Goal: Task Accomplishment & Management: Manage account settings

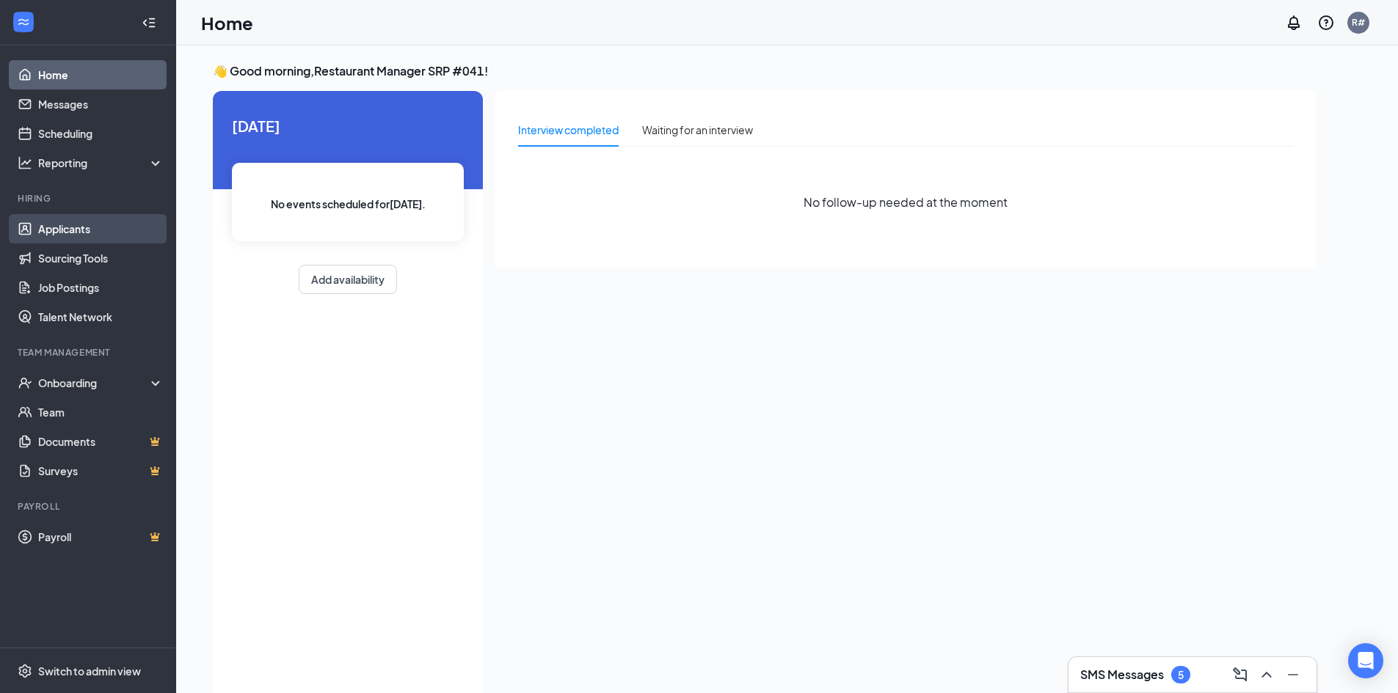
click at [65, 229] on link "Applicants" at bounding box center [100, 228] width 125 height 29
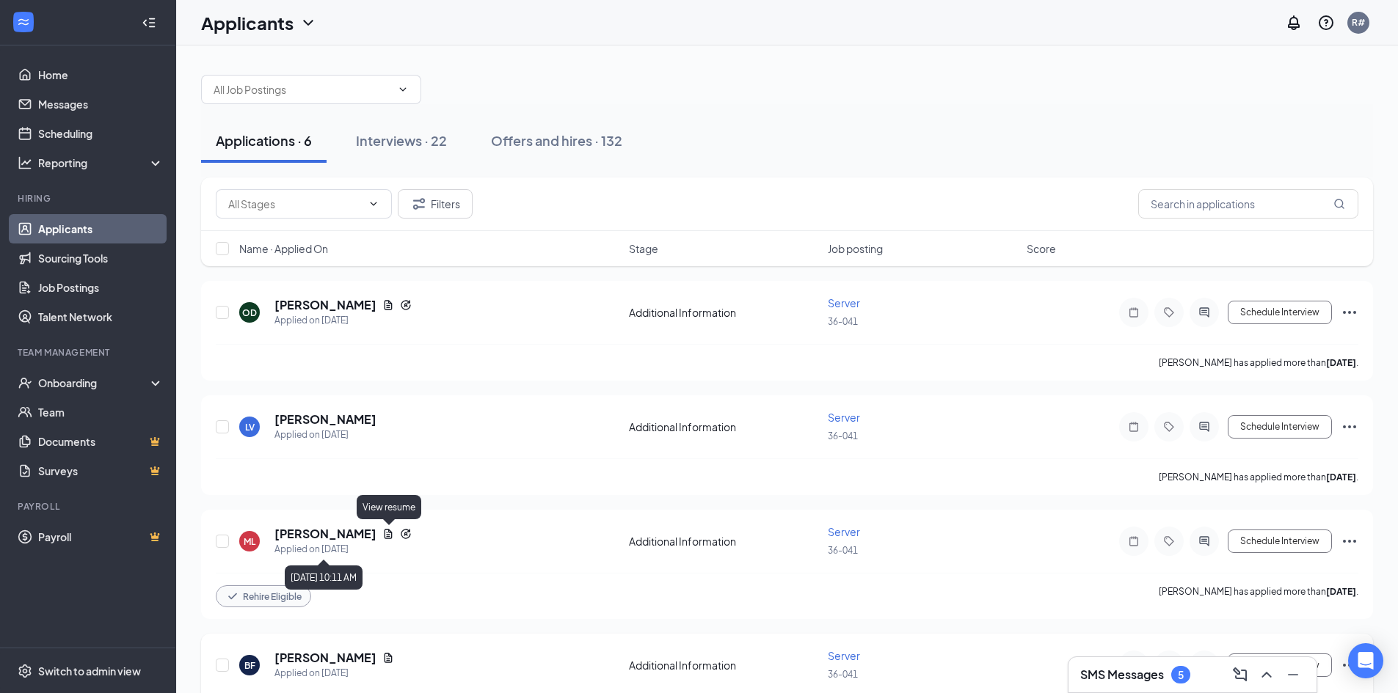
scroll to position [1, 0]
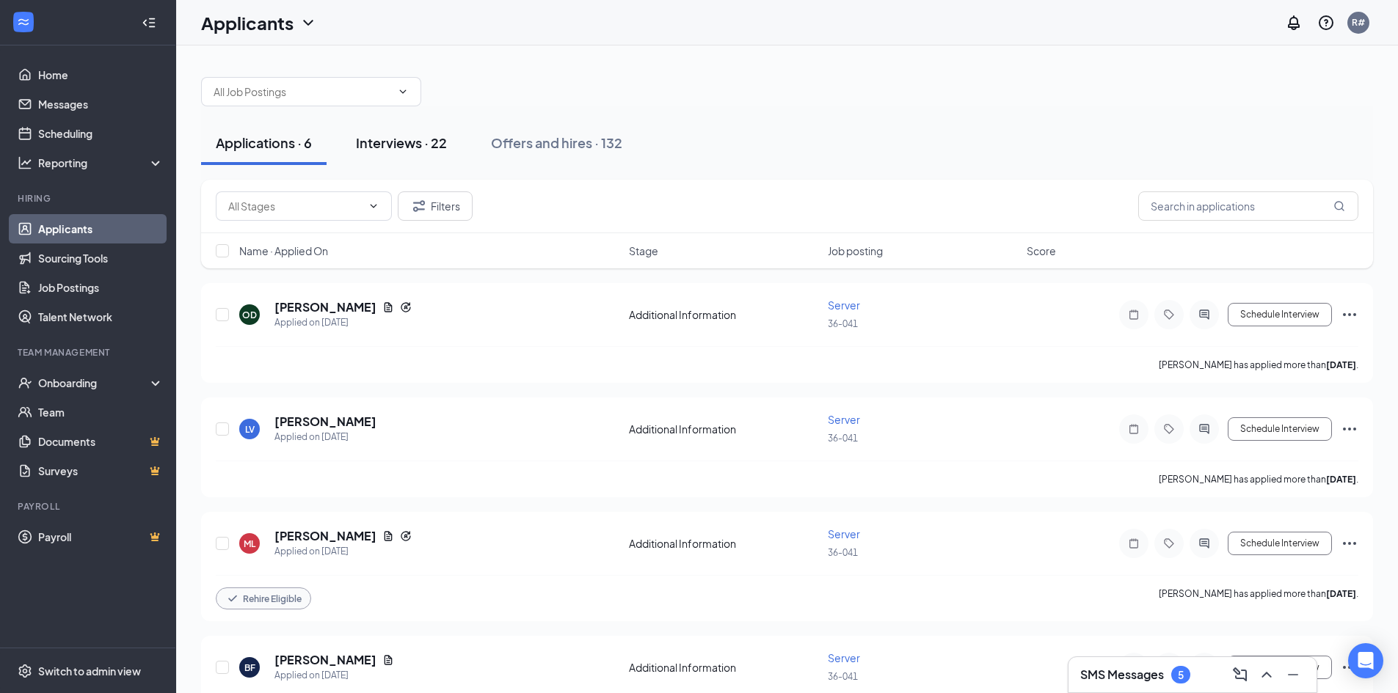
click at [408, 146] on div "Interviews · 22" at bounding box center [401, 143] width 91 height 18
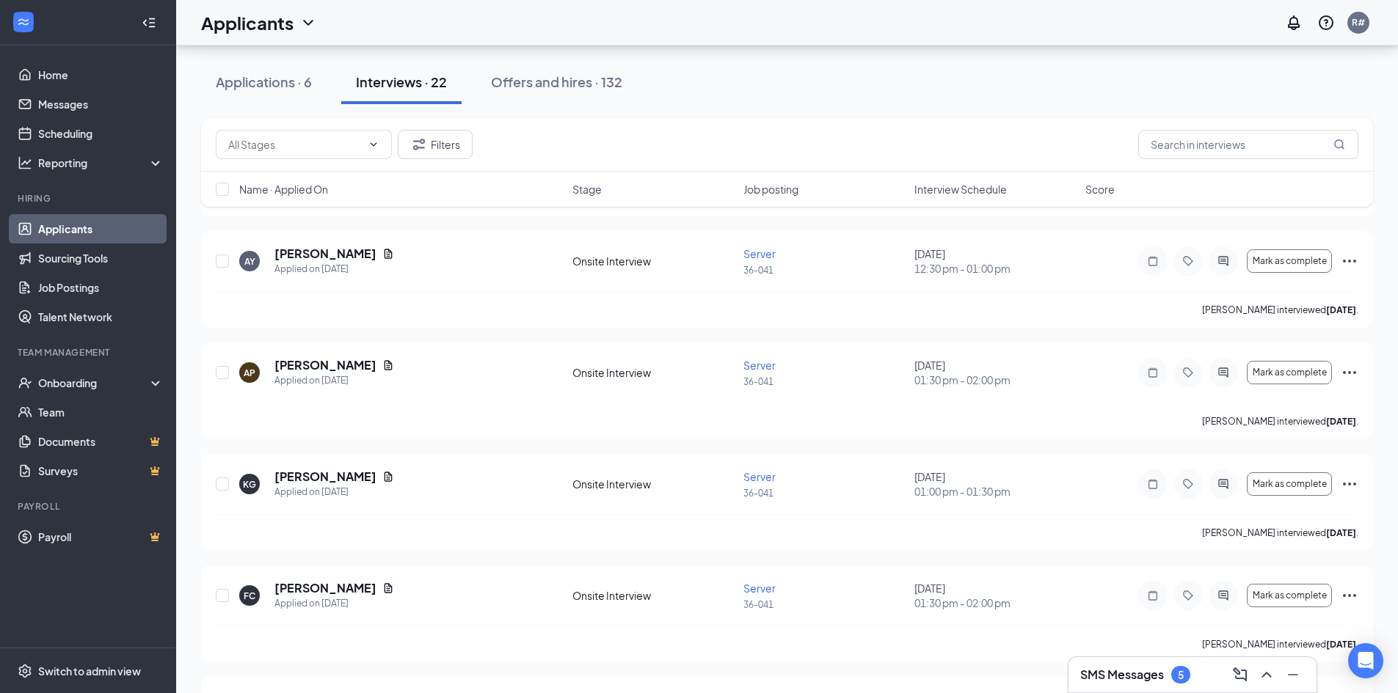
scroll to position [1174, 0]
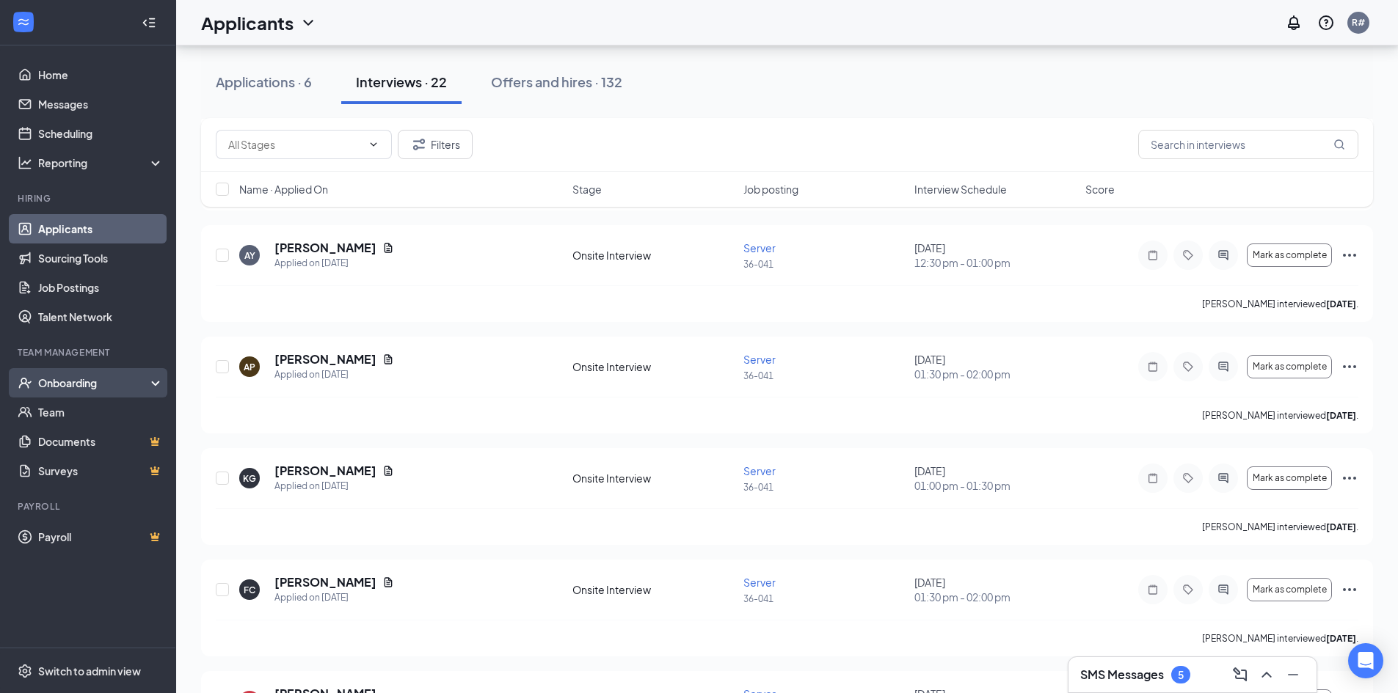
click at [58, 385] on div "Onboarding" at bounding box center [94, 383] width 113 height 15
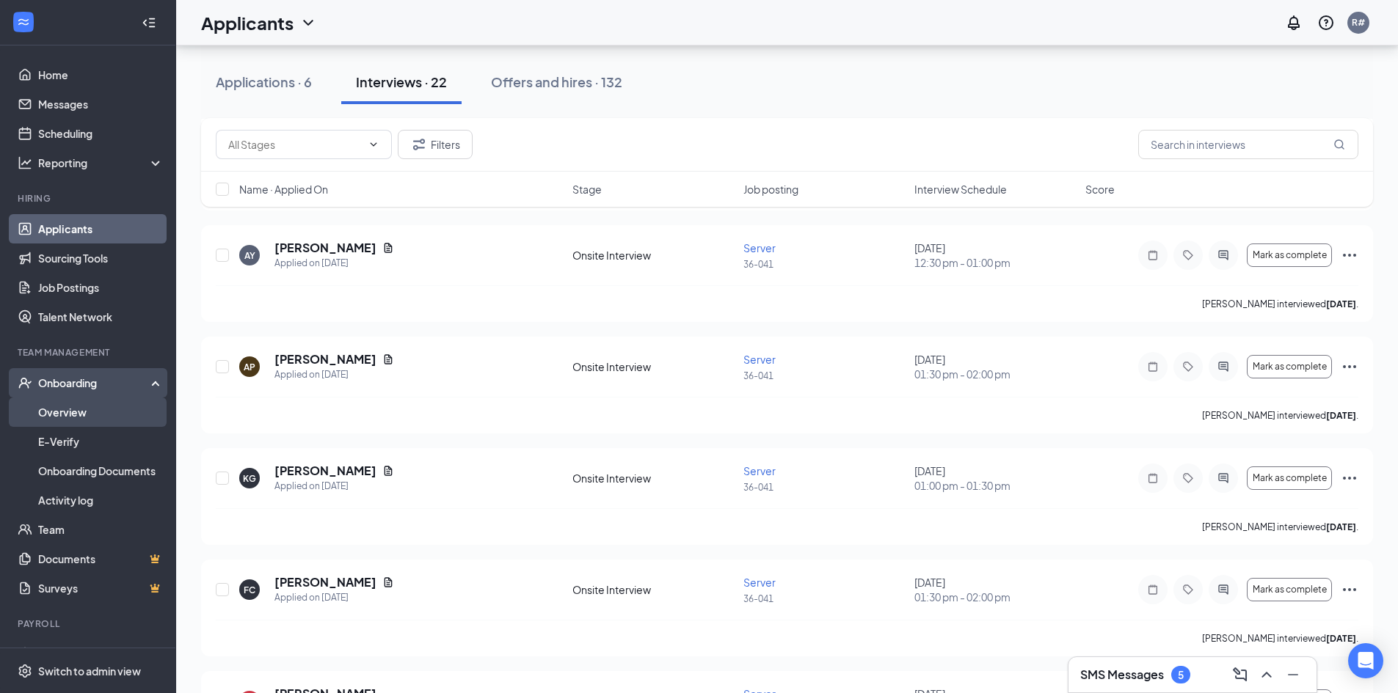
click at [58, 406] on link "Overview" at bounding box center [100, 412] width 125 height 29
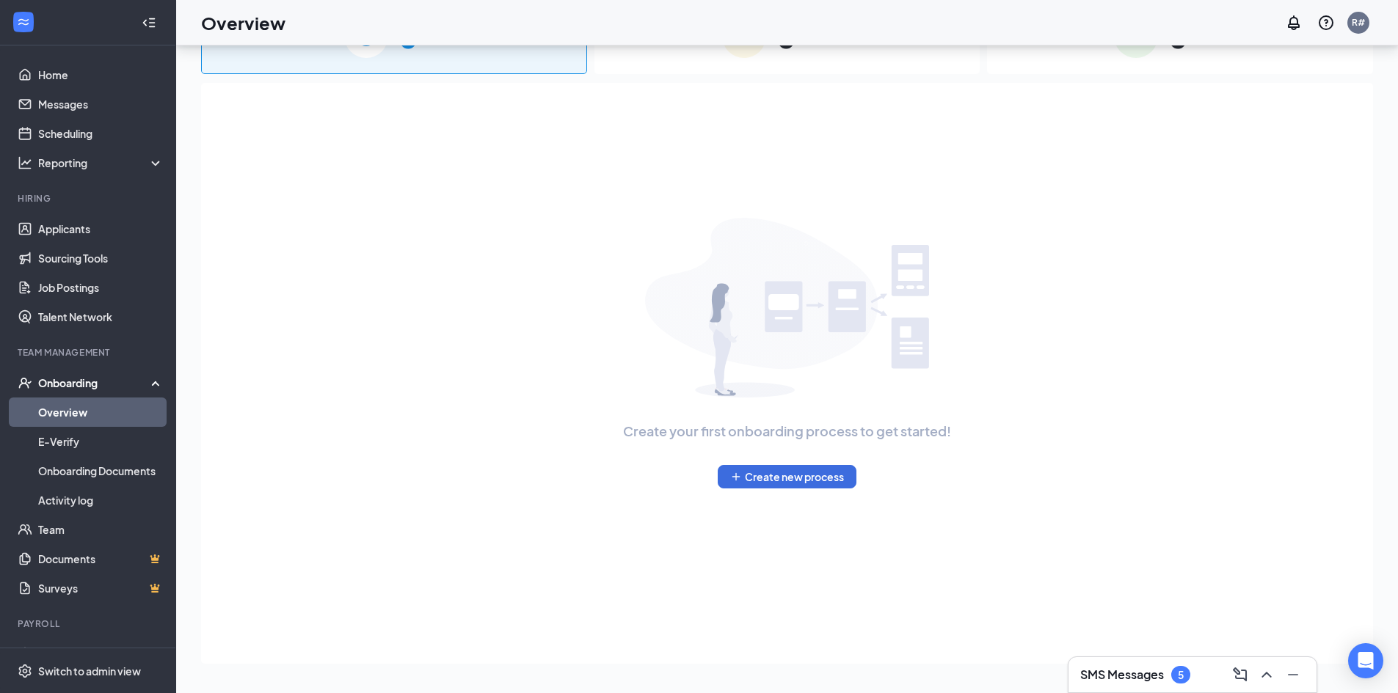
scroll to position [66, 0]
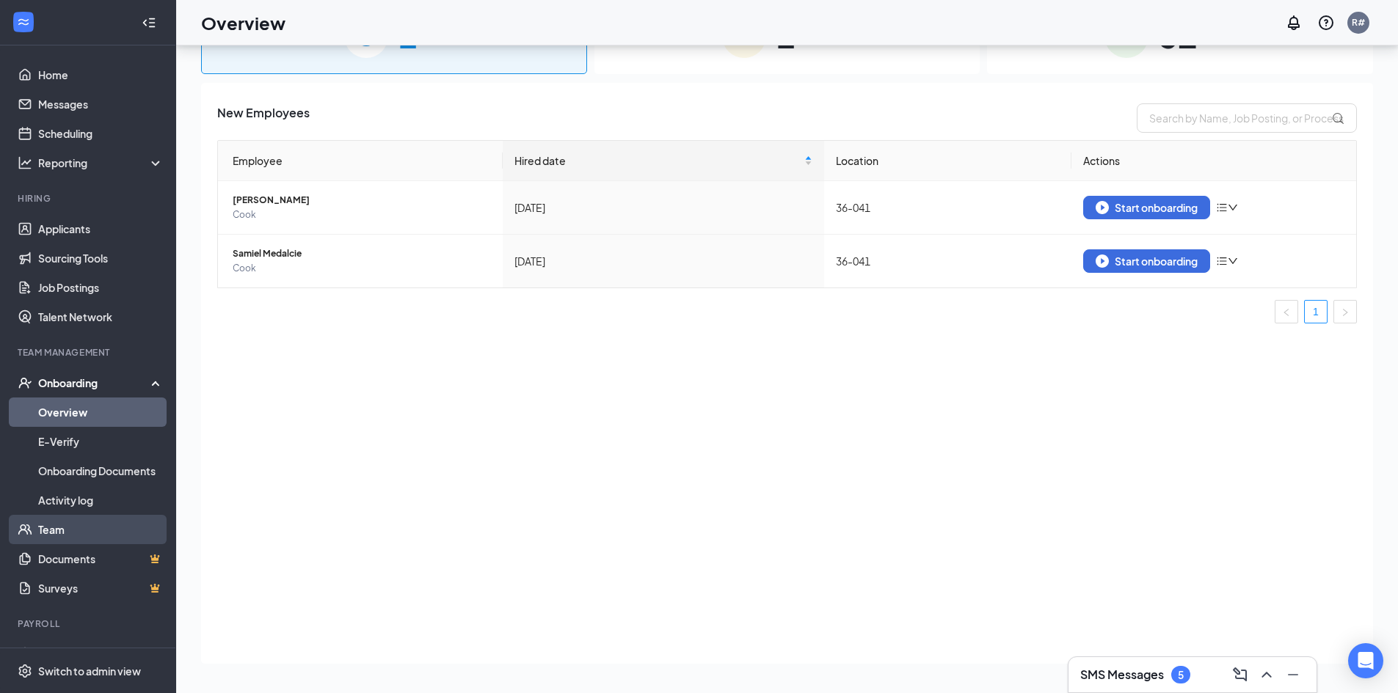
click at [62, 521] on link "Team" at bounding box center [100, 529] width 125 height 29
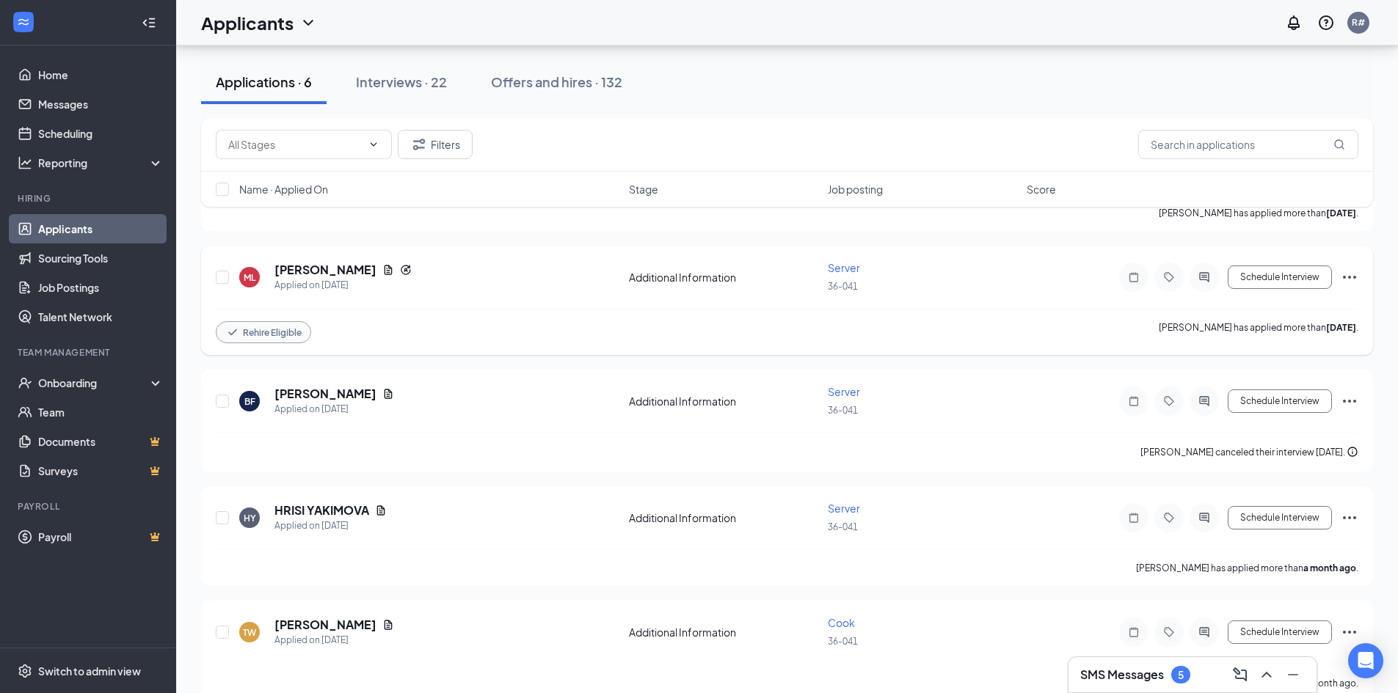
scroll to position [294, 0]
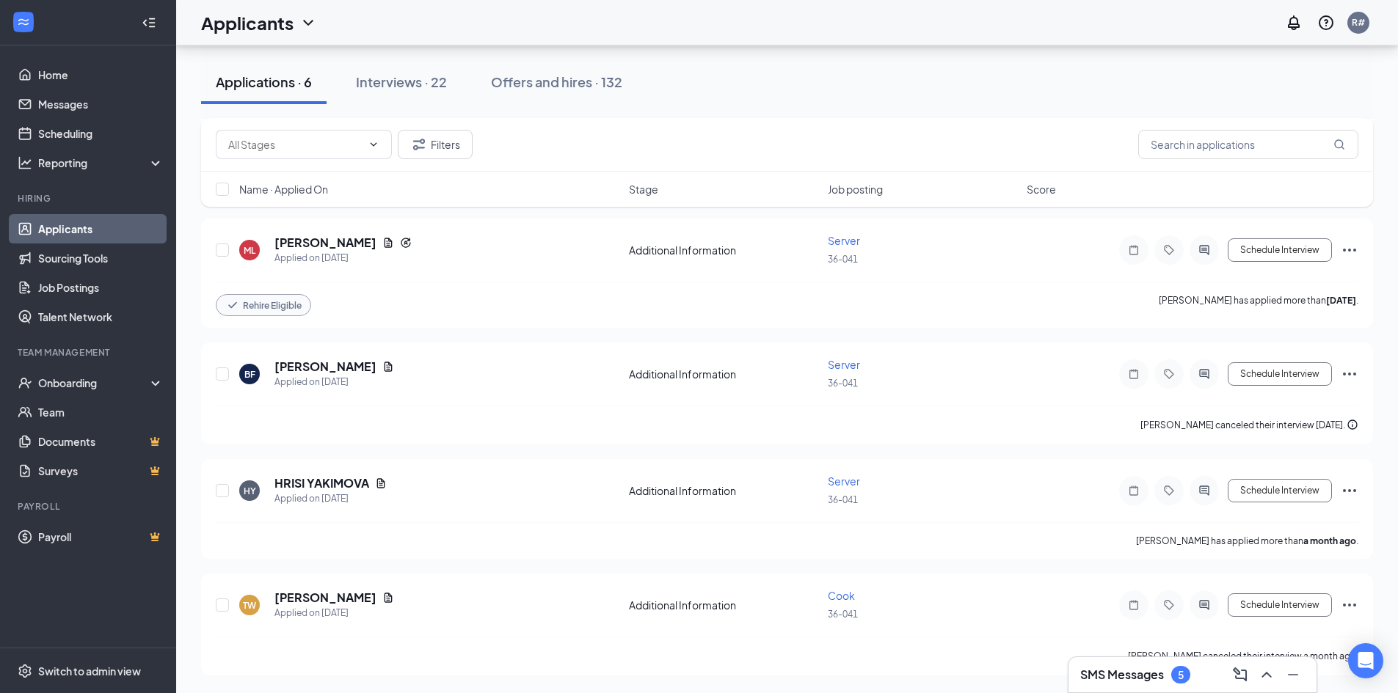
click at [1170, 674] on div "SMS Messages 5" at bounding box center [1135, 675] width 110 height 18
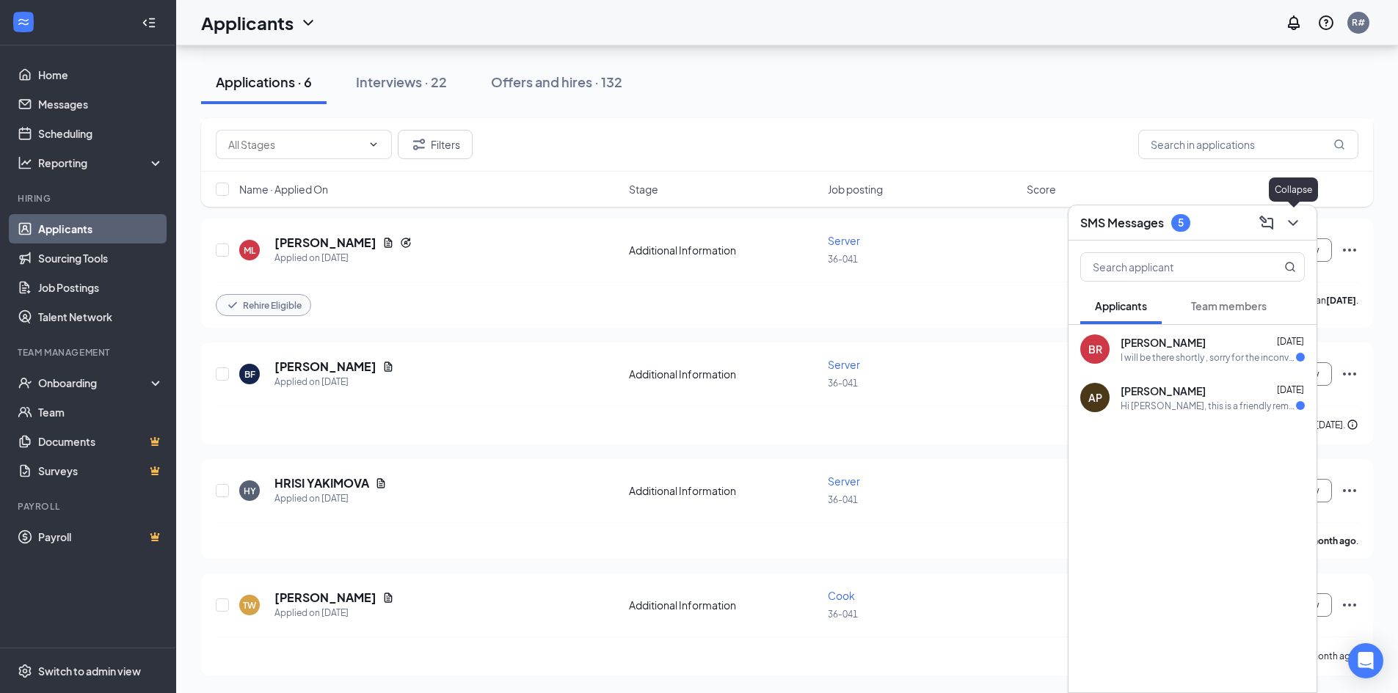
click at [1293, 224] on icon "ChevronDown" at bounding box center [1293, 223] width 10 height 6
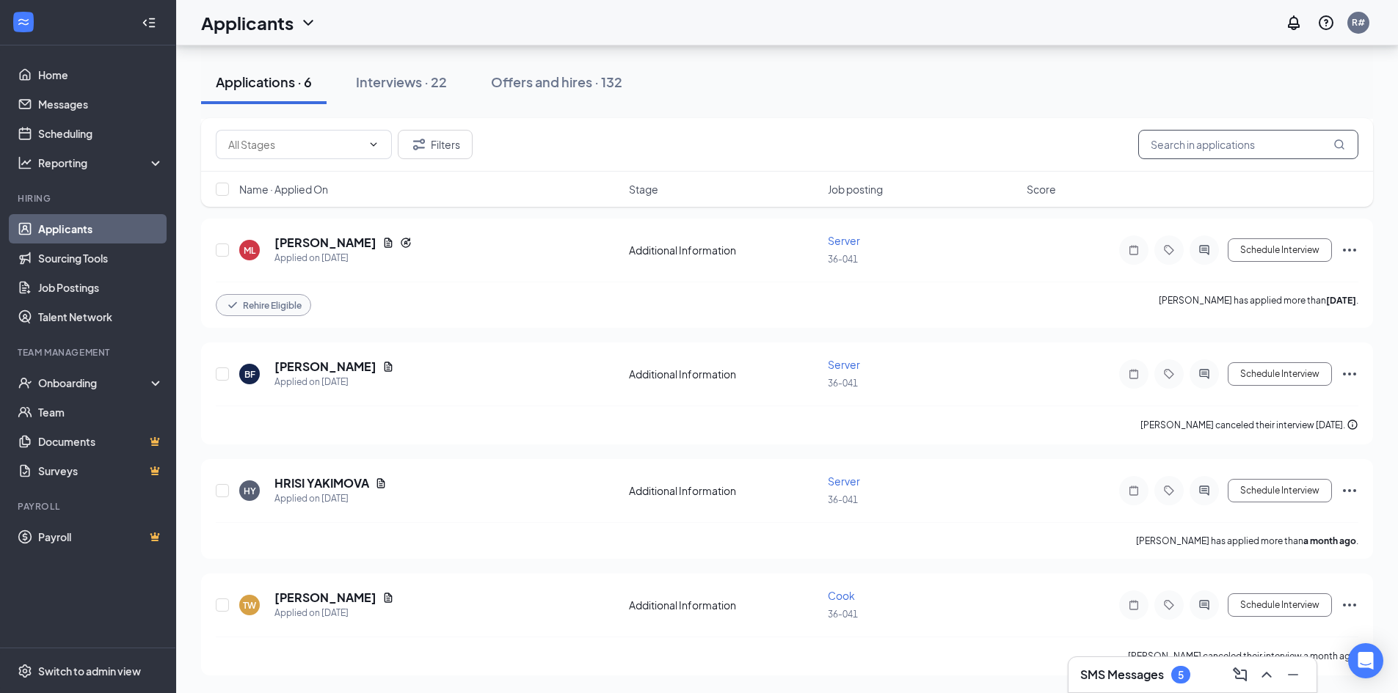
click at [1220, 153] on input "text" at bounding box center [1248, 144] width 220 height 29
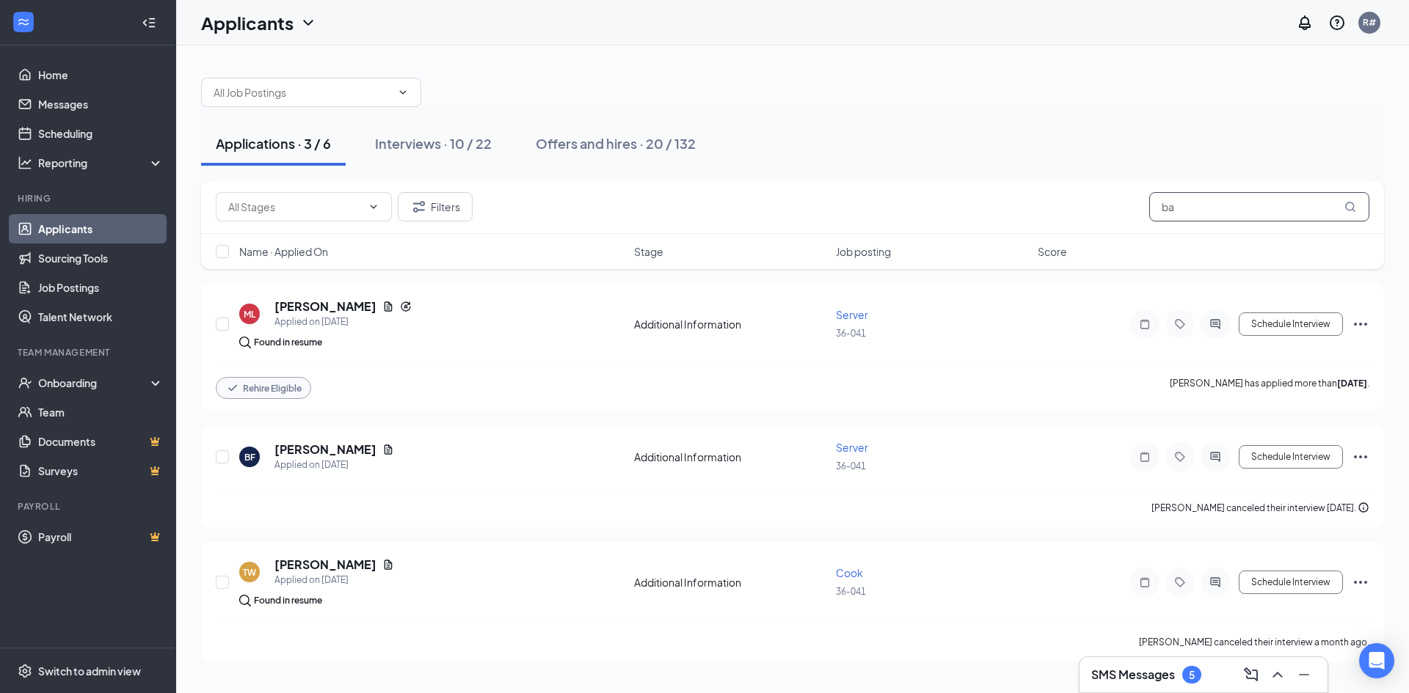
type input "ba"
click at [682, 91] on div at bounding box center [792, 85] width 1183 height 44
click at [312, 137] on div "Applications · 3 / 6" at bounding box center [273, 143] width 115 height 18
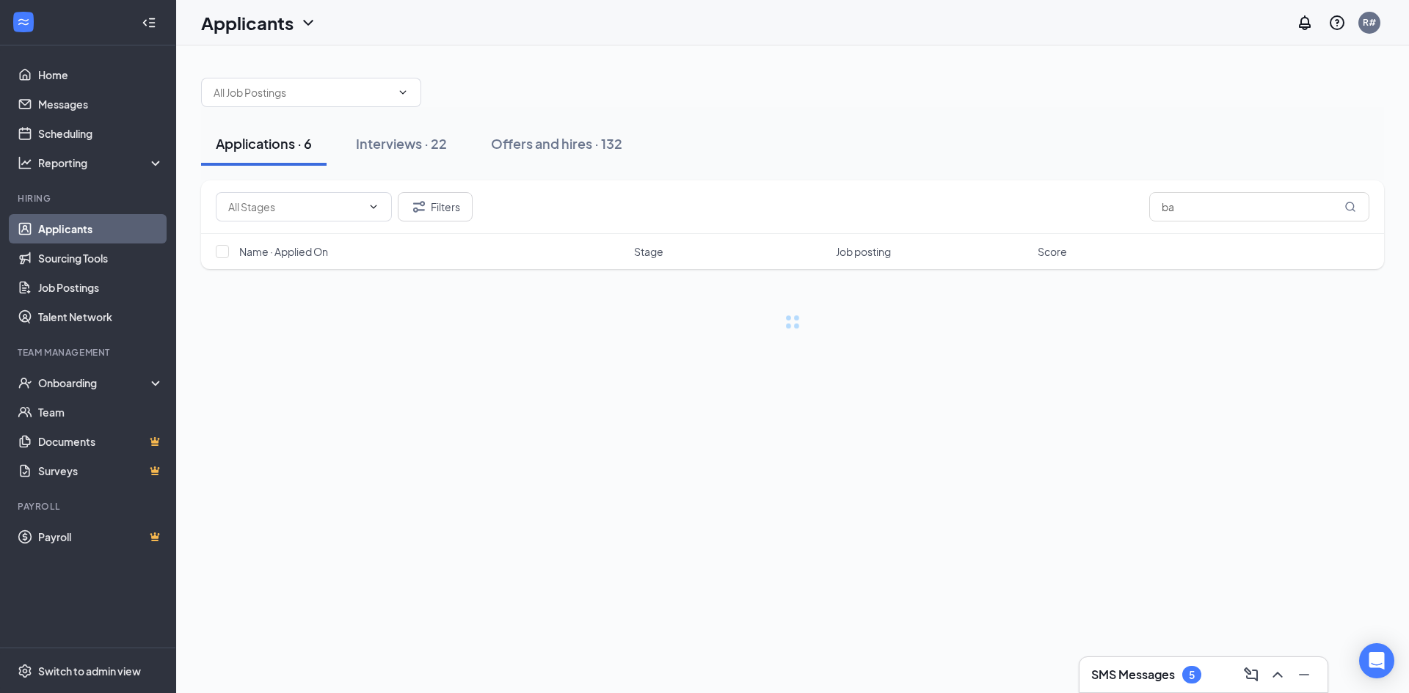
click at [312, 137] on div "Applications · 6" at bounding box center [264, 143] width 96 height 18
click at [294, 142] on div "Applications · 6" at bounding box center [264, 143] width 96 height 18
click at [302, 158] on button "Applications · 6" at bounding box center [263, 144] width 125 height 44
click at [393, 148] on div "Interviews · 22" at bounding box center [401, 143] width 91 height 18
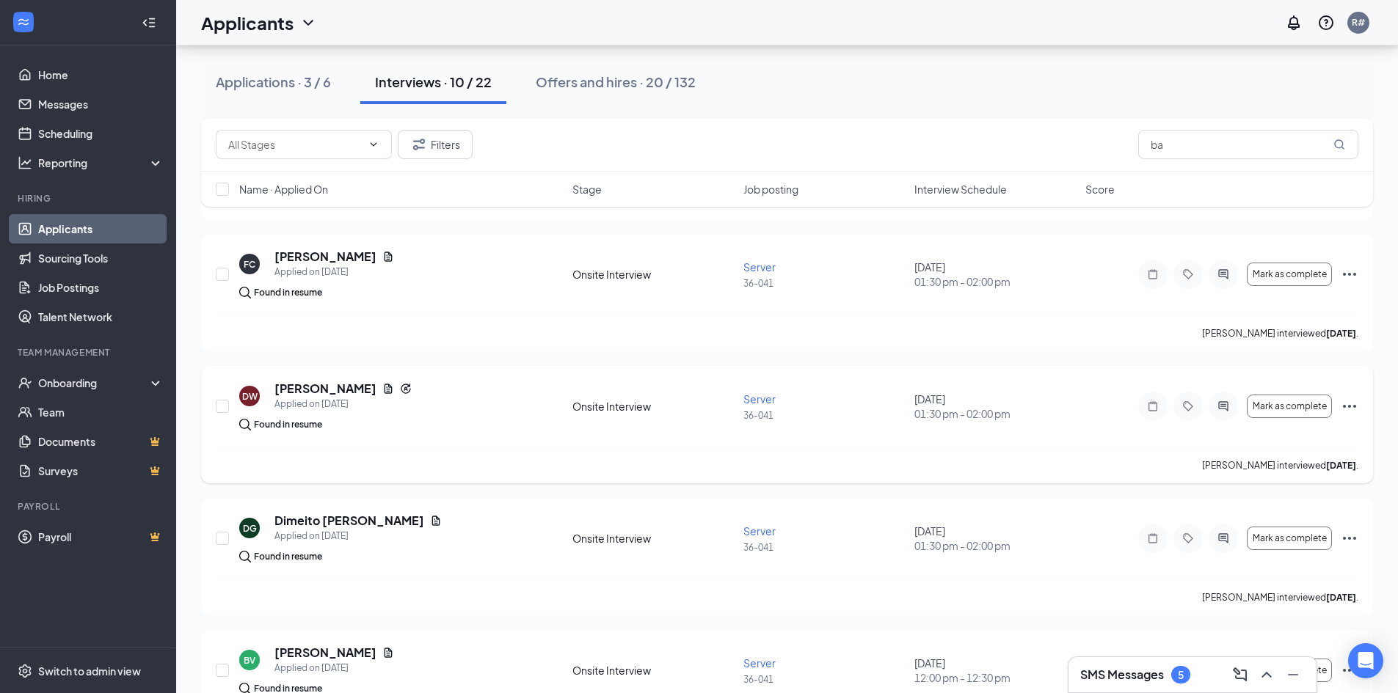
scroll to position [914, 0]
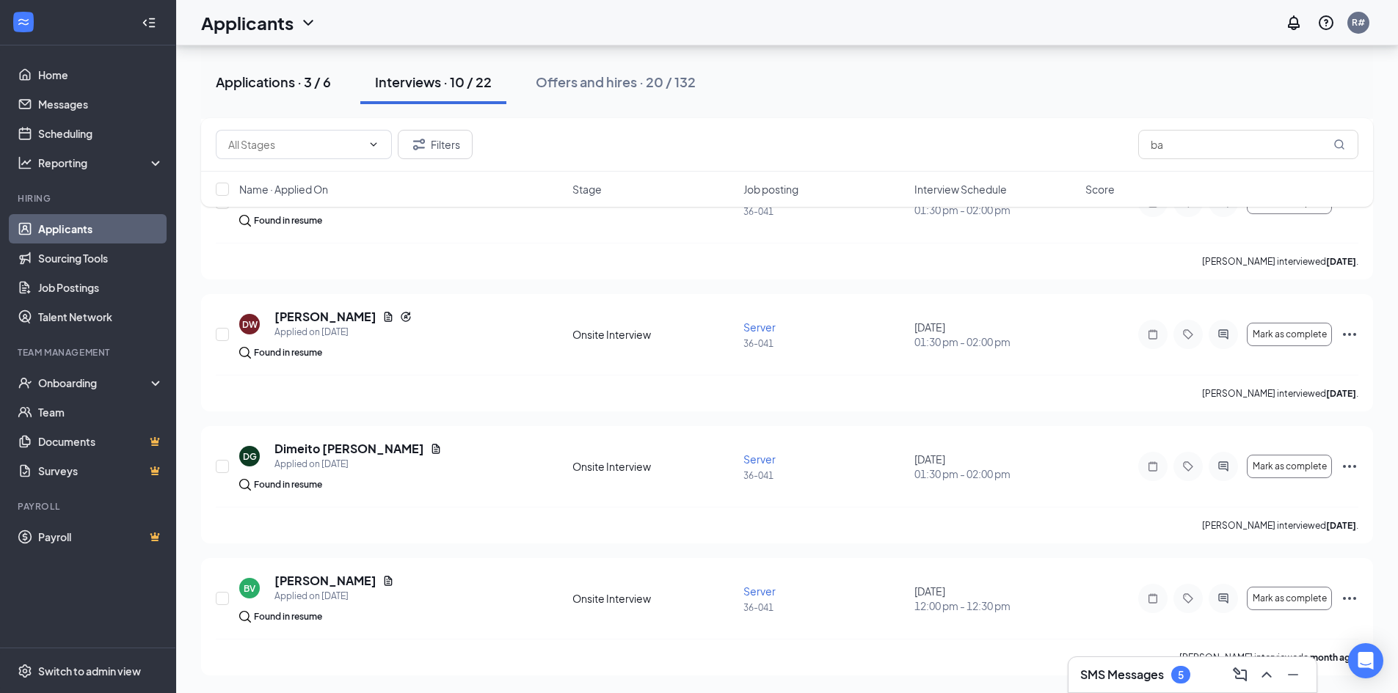
click at [289, 79] on div "Applications · 3 / 6" at bounding box center [273, 82] width 115 height 18
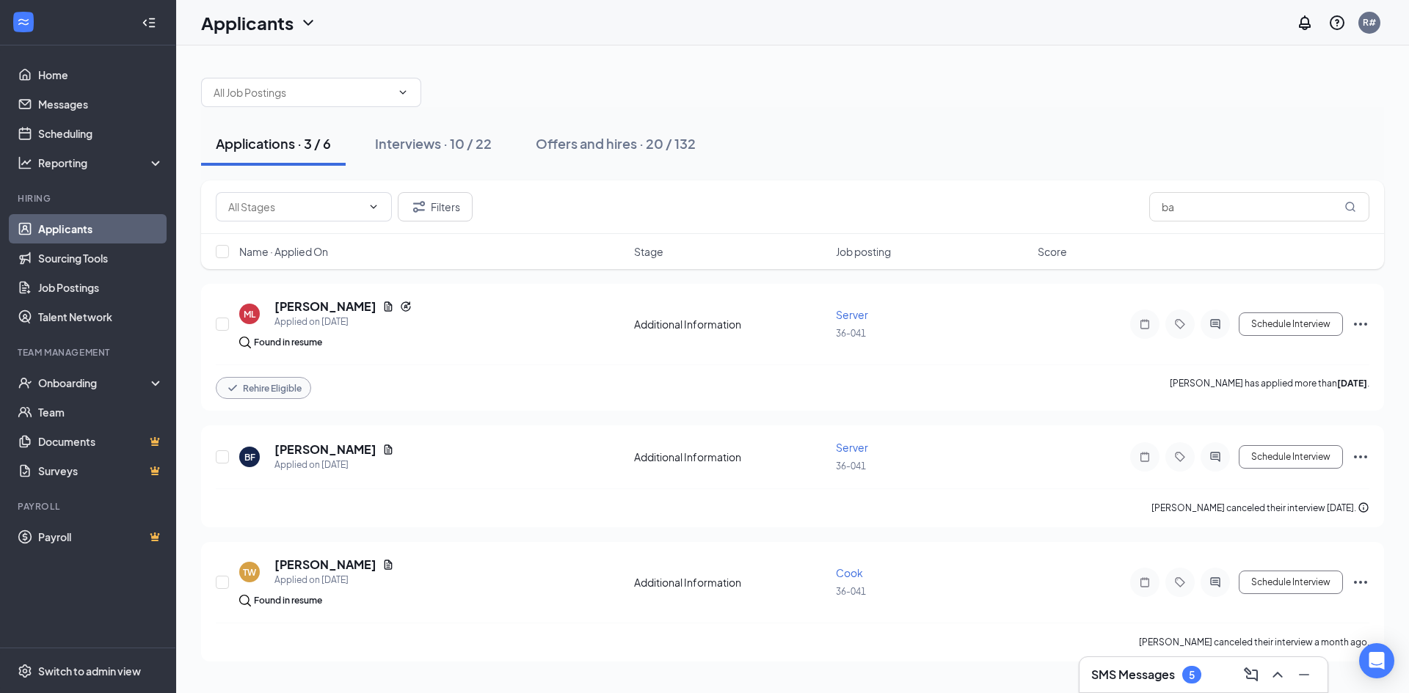
click at [310, 146] on div "Applications · 3 / 6" at bounding box center [273, 143] width 115 height 18
click at [302, 142] on div "Applications · 3 / 6" at bounding box center [273, 143] width 115 height 18
click at [258, 142] on div "Applications · 3 / 6" at bounding box center [273, 143] width 115 height 18
click at [403, 93] on icon "ChevronDown" at bounding box center [403, 92] width 7 height 4
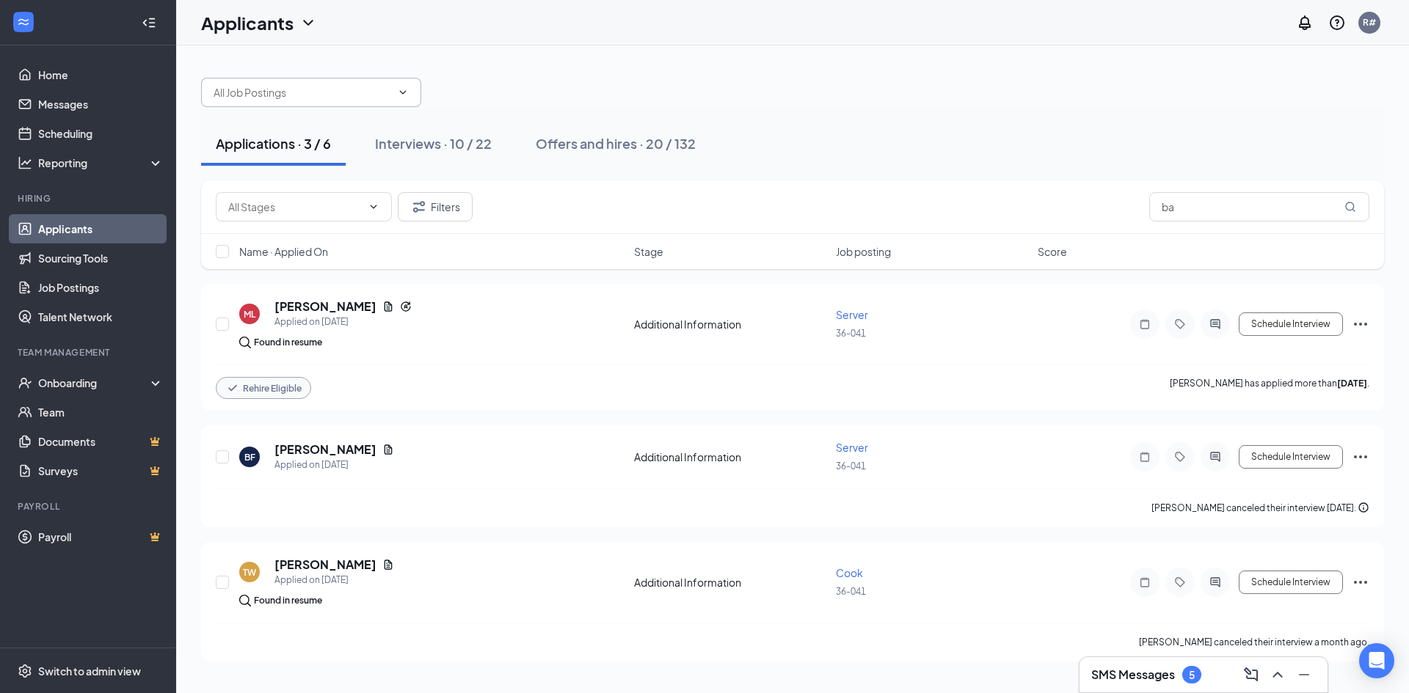
click at [381, 89] on input "text" at bounding box center [303, 92] width 178 height 16
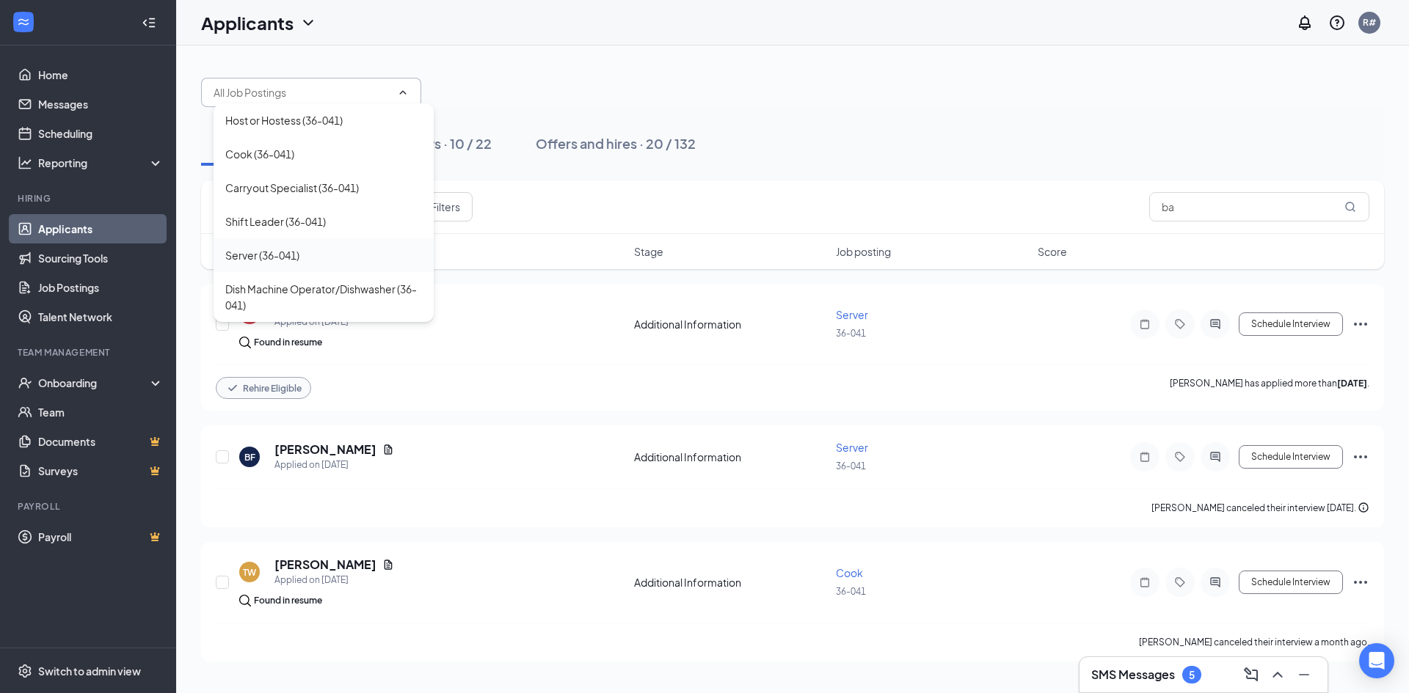
click at [302, 253] on div "Server (36-041)" at bounding box center [323, 255] width 197 height 16
type input "Server (36-041)"
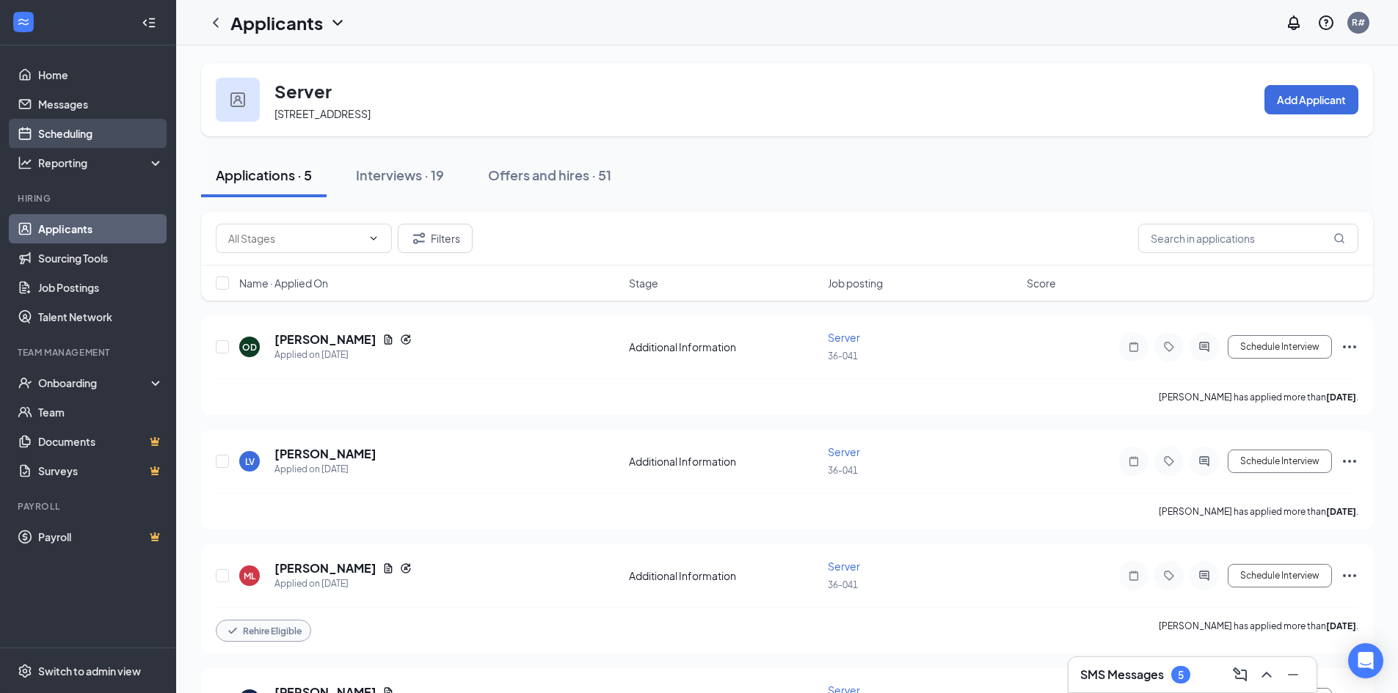
click at [59, 134] on link "Scheduling" at bounding box center [100, 133] width 125 height 29
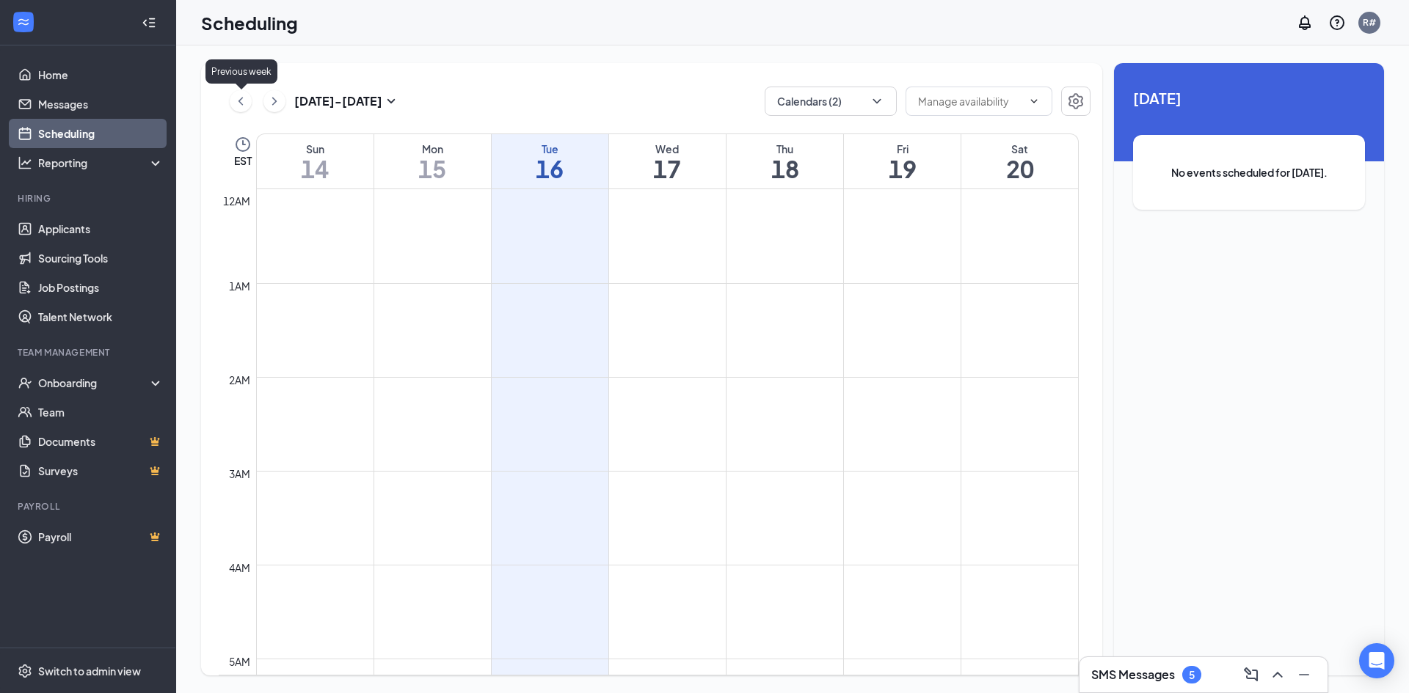
click at [240, 106] on icon "ChevronLeft" at bounding box center [240, 101] width 15 height 18
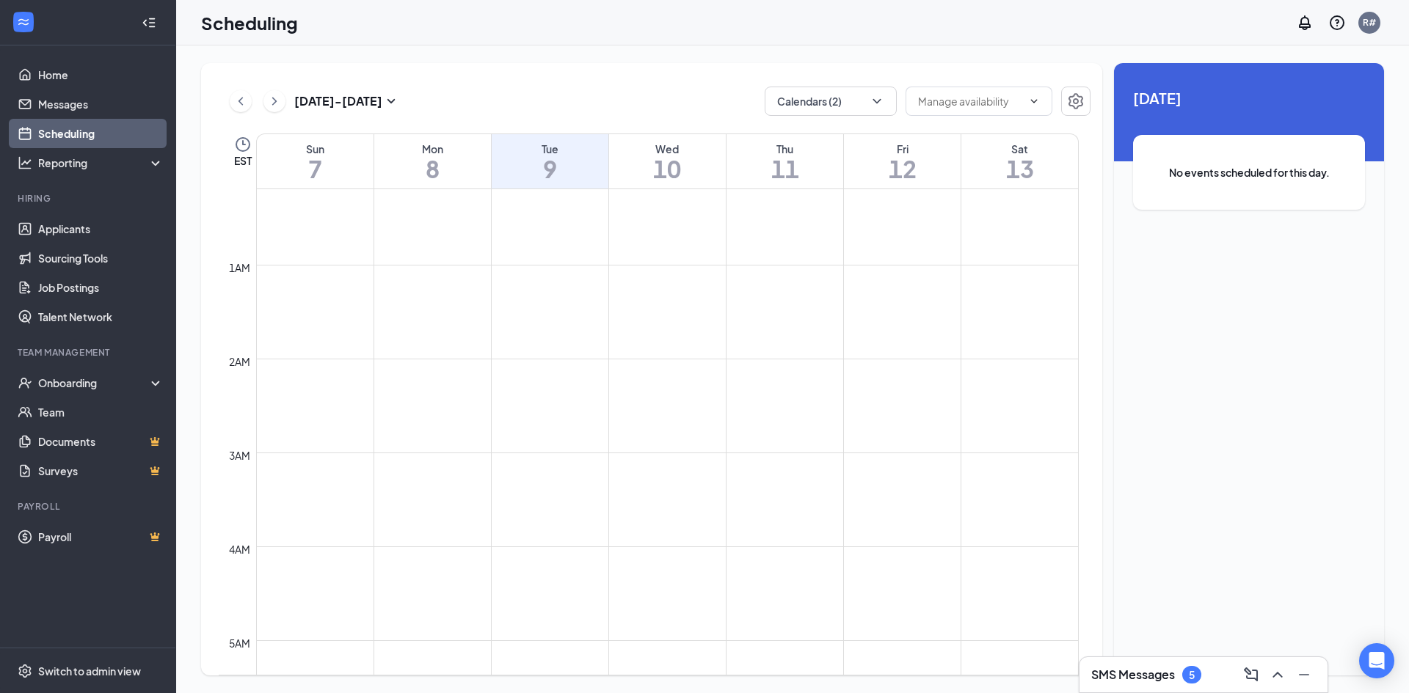
scroll to position [7, 0]
click at [244, 103] on icon "ChevronLeft" at bounding box center [240, 101] width 15 height 18
click at [52, 106] on link "Messages" at bounding box center [100, 104] width 125 height 29
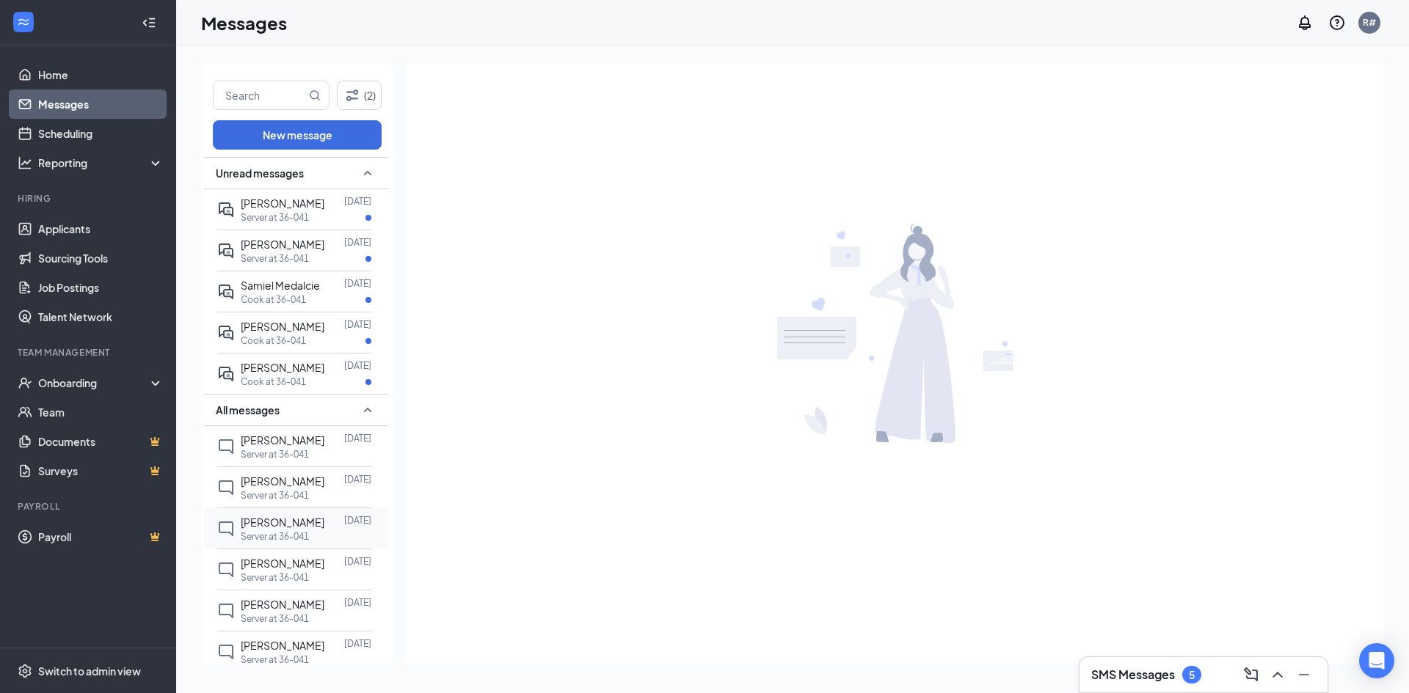
click at [289, 524] on span "Angeline Jean baptiste" at bounding box center [283, 522] width 84 height 13
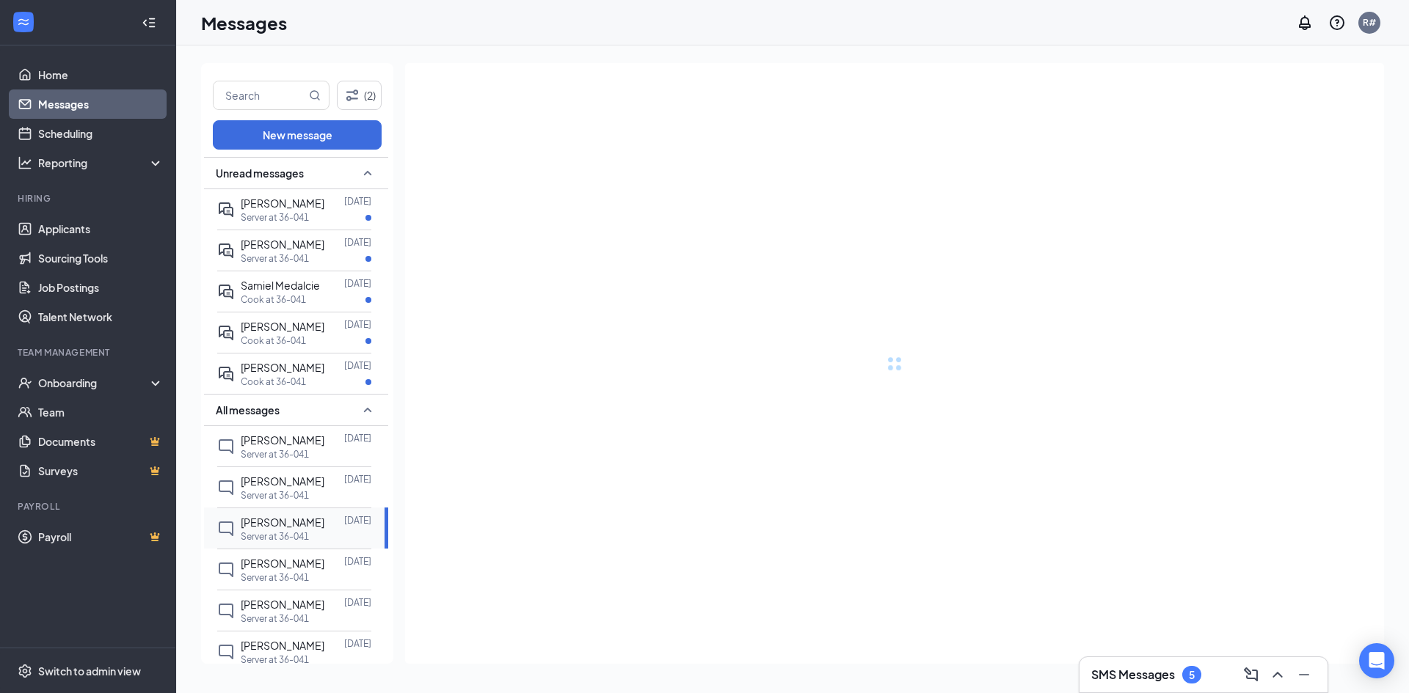
click at [289, 524] on span "Angeline Jean baptiste" at bounding box center [283, 522] width 84 height 13
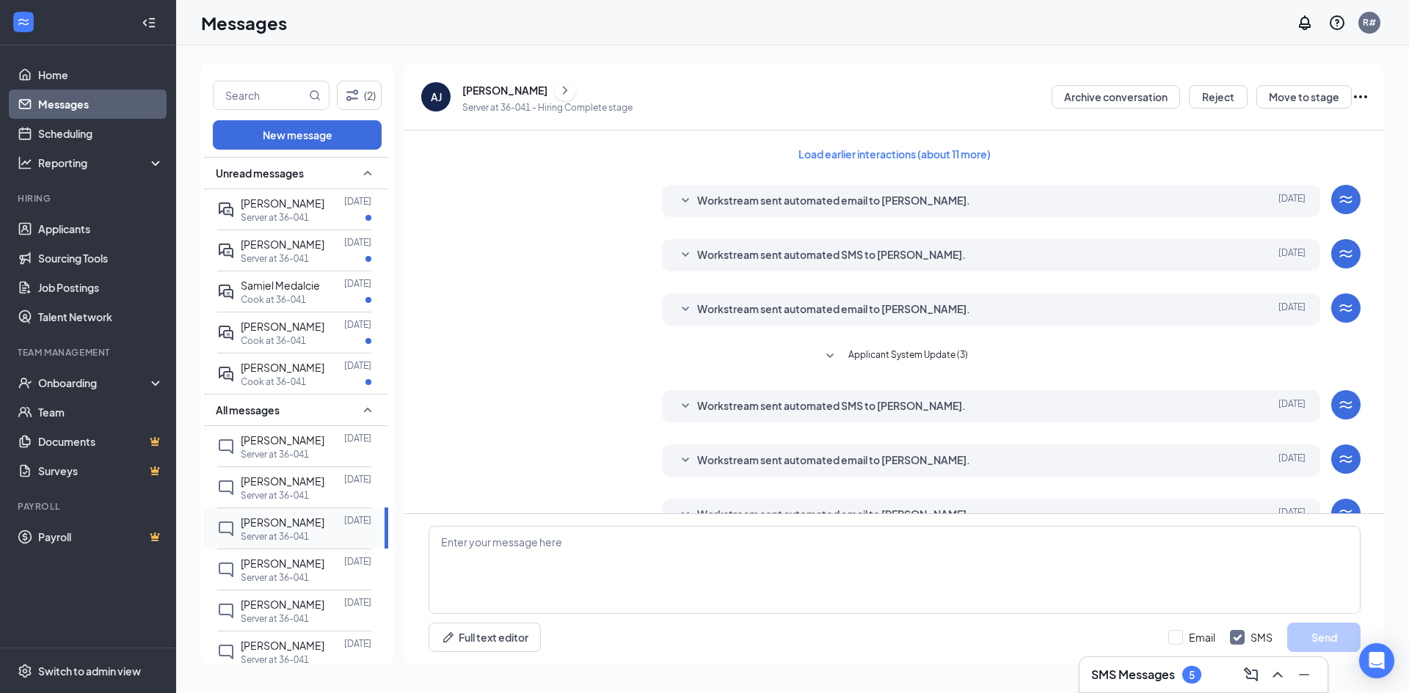
scroll to position [87, 0]
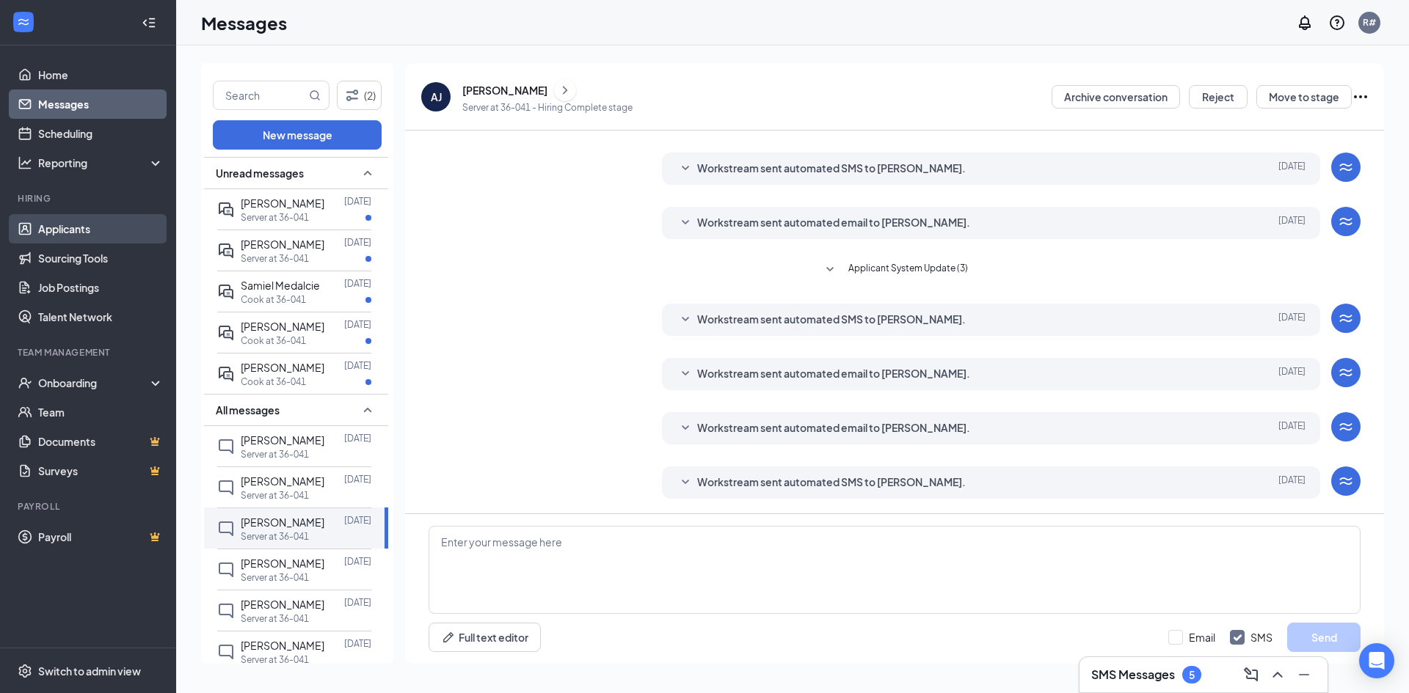
click at [76, 225] on link "Applicants" at bounding box center [100, 228] width 125 height 29
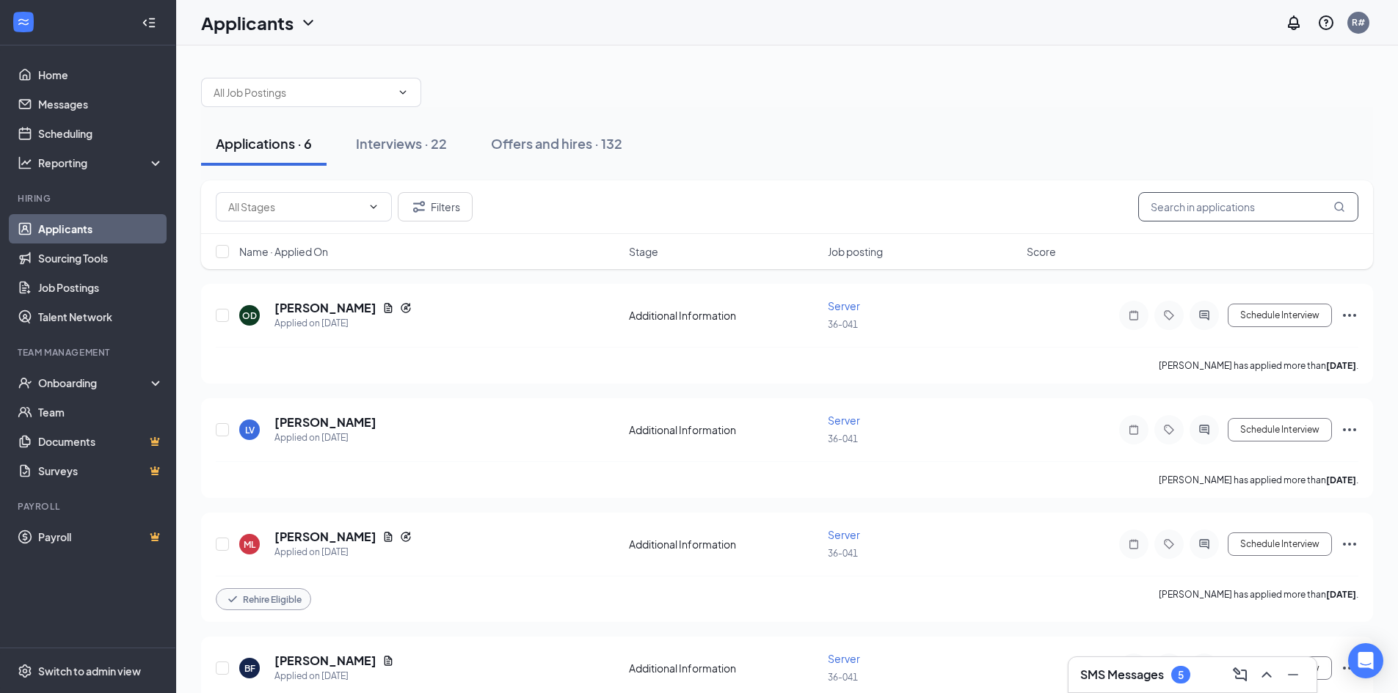
click at [1220, 209] on input "text" at bounding box center [1248, 206] width 220 height 29
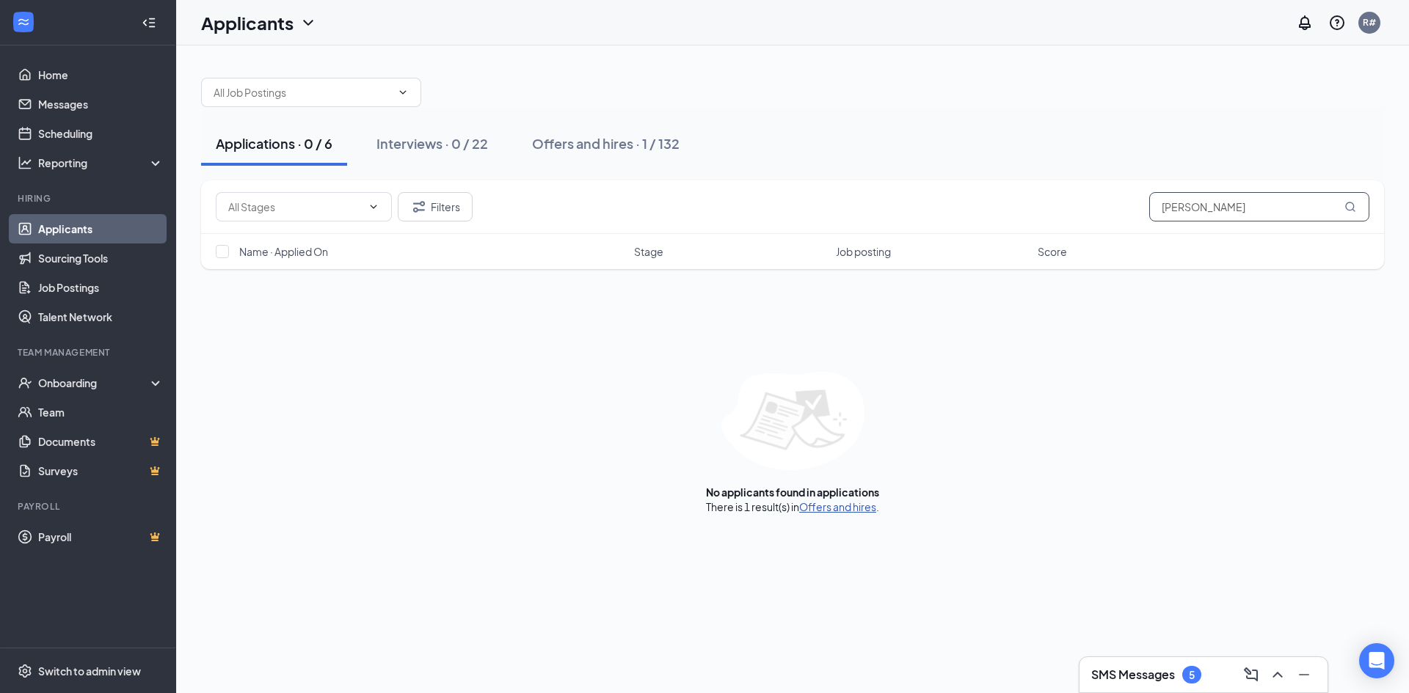
type input "angeline jean baptiste"
click at [826, 511] on link "Offers and hires" at bounding box center [837, 506] width 77 height 13
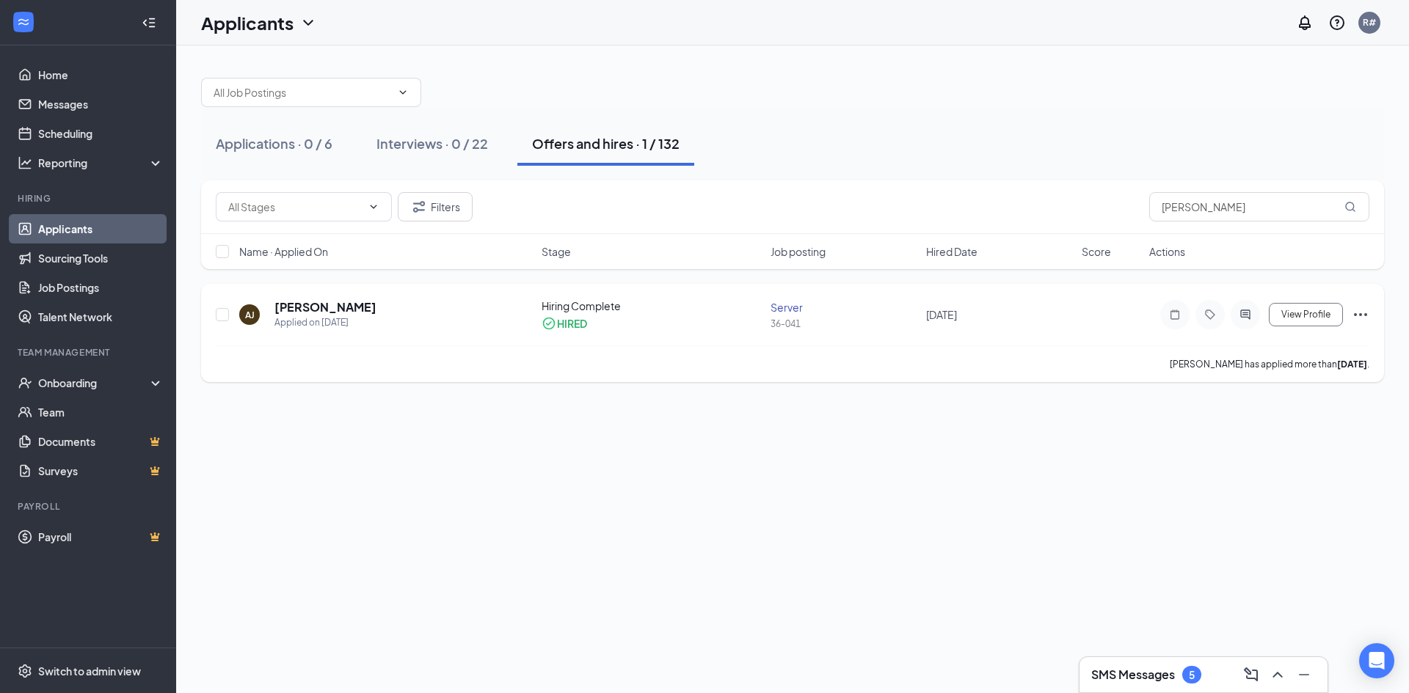
click at [1356, 316] on icon "Ellipses" at bounding box center [1360, 314] width 13 height 3
click at [1280, 463] on p "Move to stage" at bounding box center [1294, 470] width 126 height 15
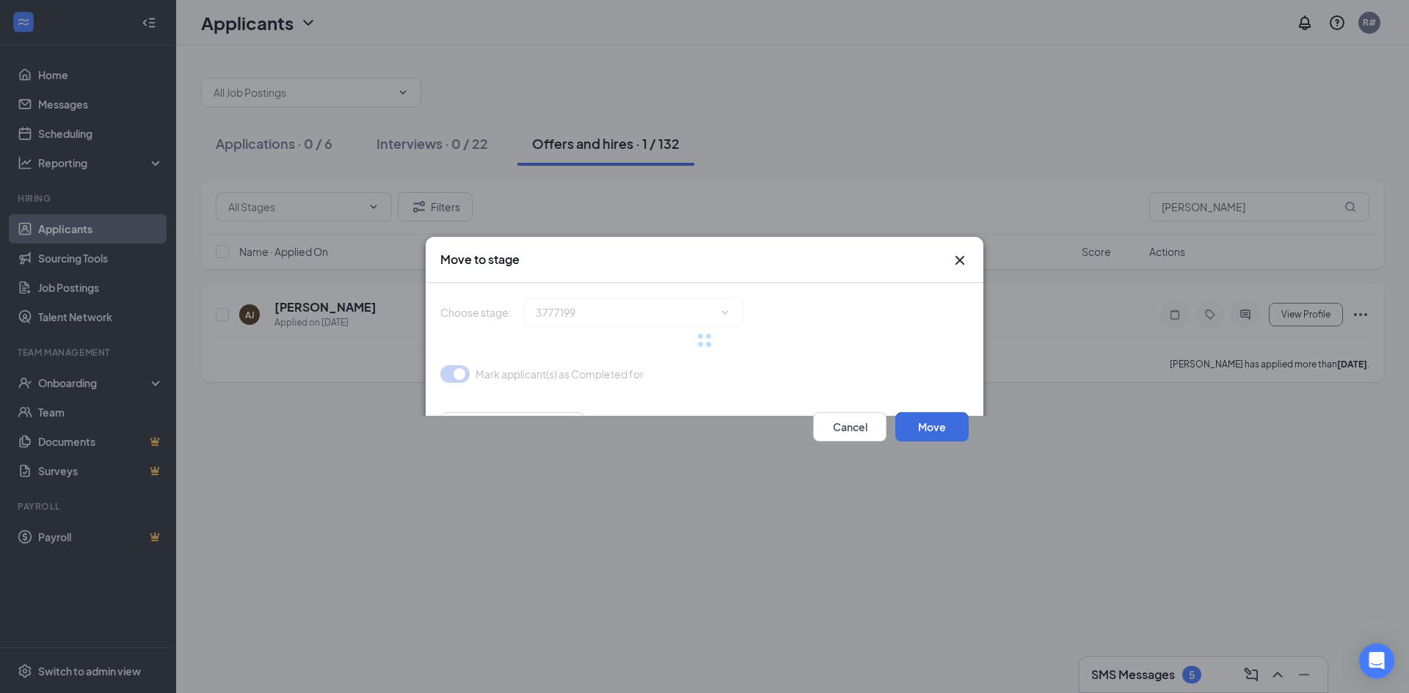
type input "Hiring Complete (current stage)"
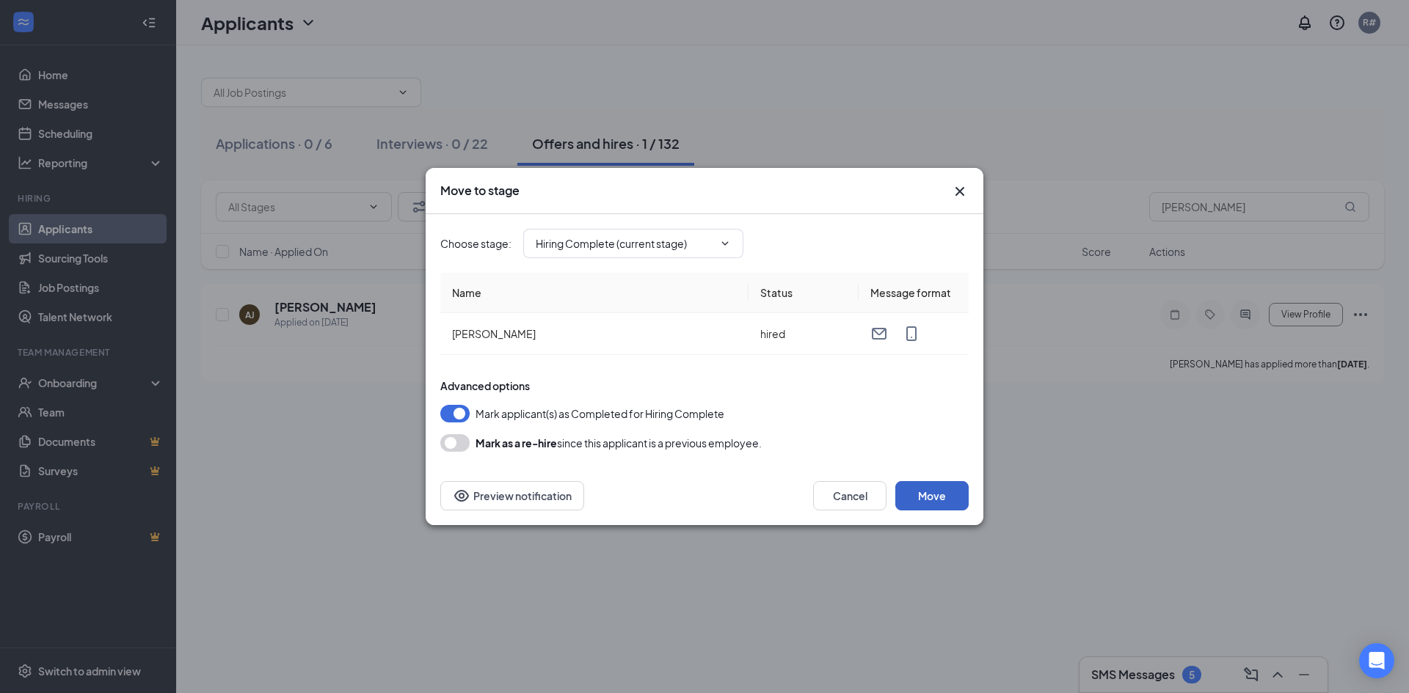
click at [920, 495] on button "Move" at bounding box center [931, 495] width 73 height 29
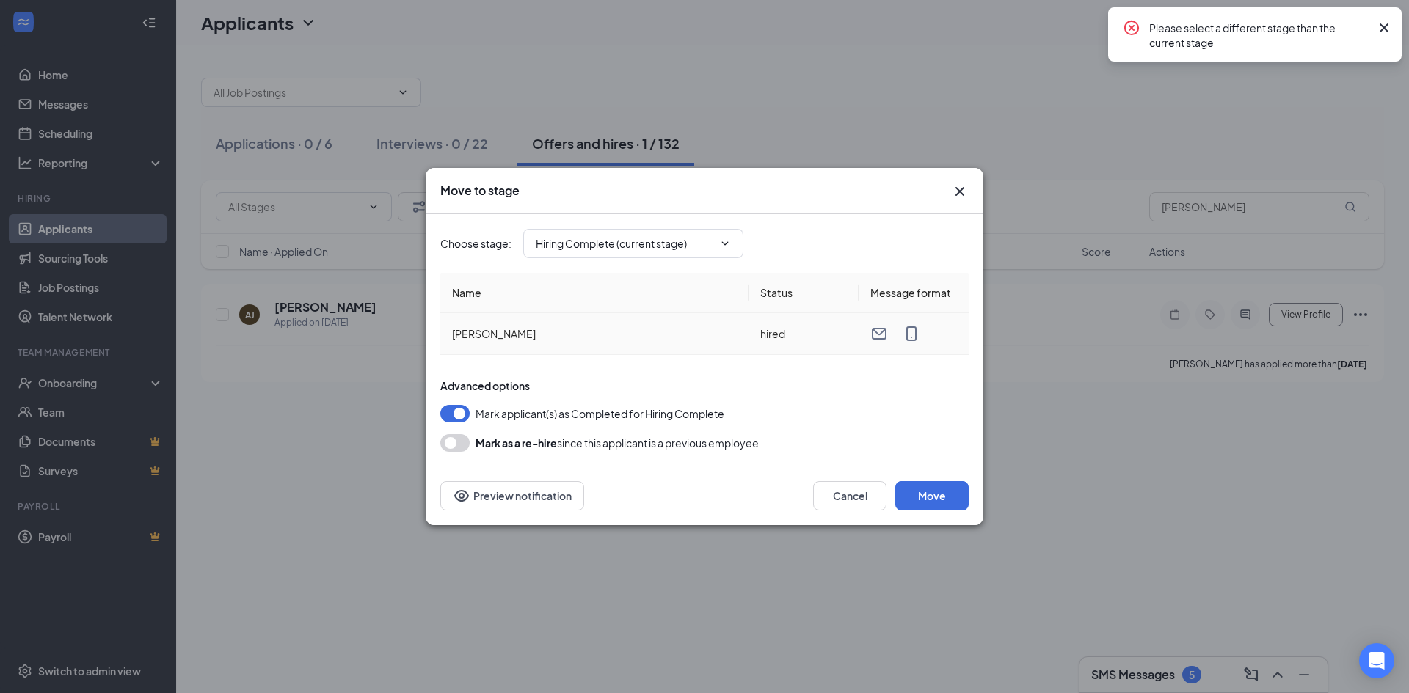
click at [666, 335] on td "Angeline Jean baptiste" at bounding box center [594, 334] width 308 height 42
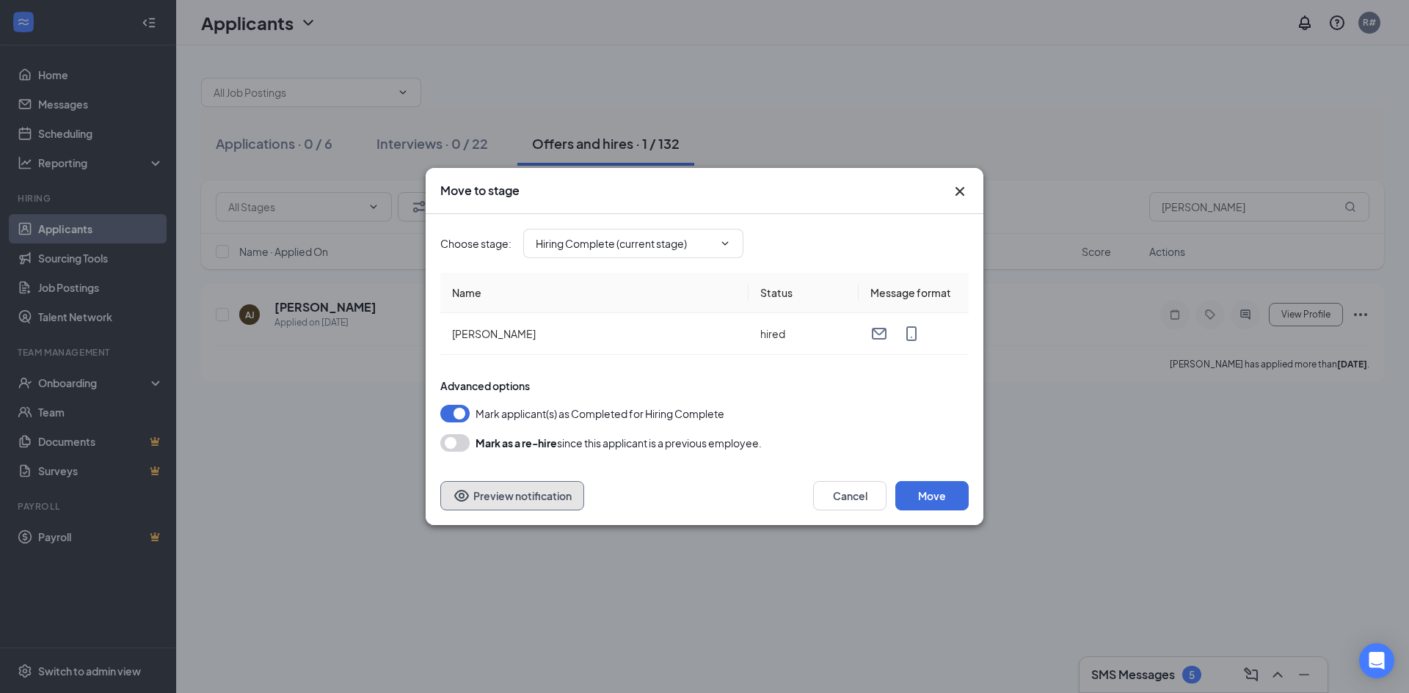
click at [540, 497] on button "Preview notification" at bounding box center [512, 495] width 144 height 29
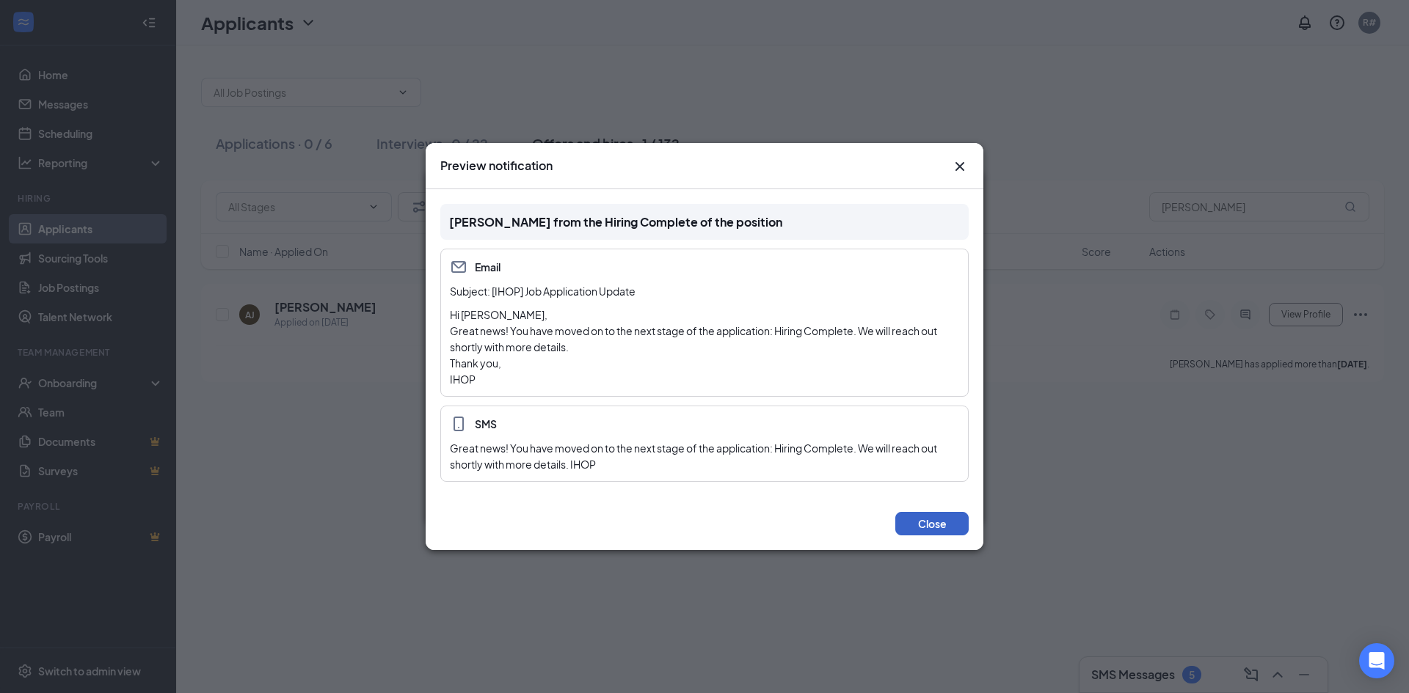
click at [911, 525] on button "Close" at bounding box center [931, 523] width 73 height 23
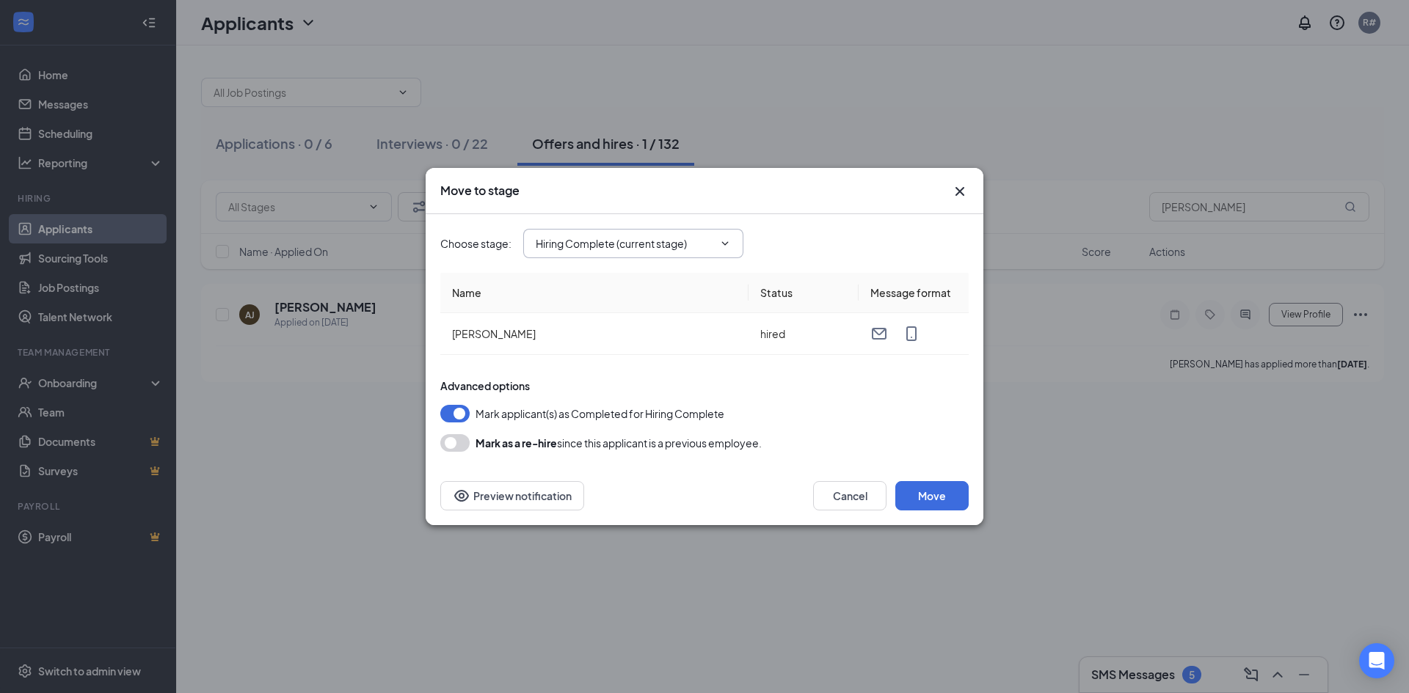
click at [671, 238] on input "Hiring Complete (current stage)" at bounding box center [625, 244] width 178 height 16
click at [779, 433] on div "Advanced options Mark applicant(s) as Completed for Hiring Complete Mark as a r…" at bounding box center [704, 415] width 528 height 73
click at [961, 191] on icon "Cross" at bounding box center [959, 191] width 9 height 9
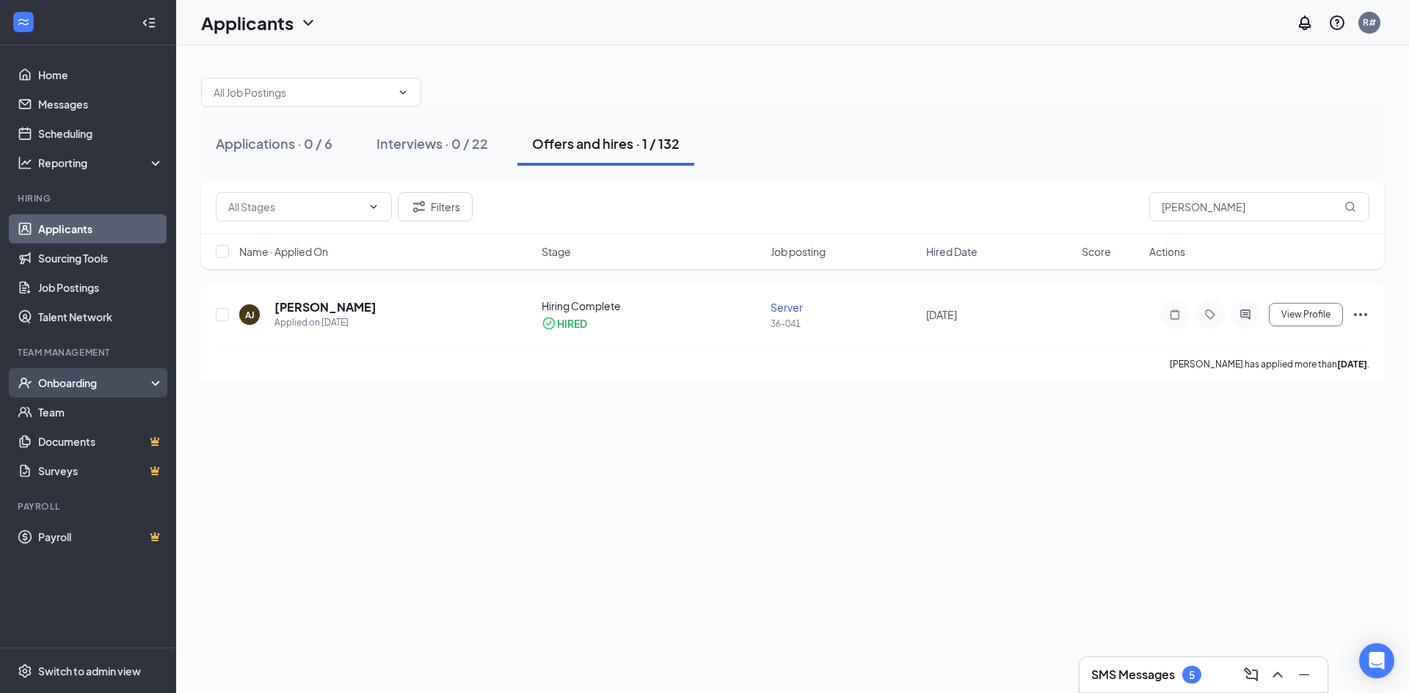
click at [70, 379] on div "Onboarding" at bounding box center [94, 383] width 113 height 15
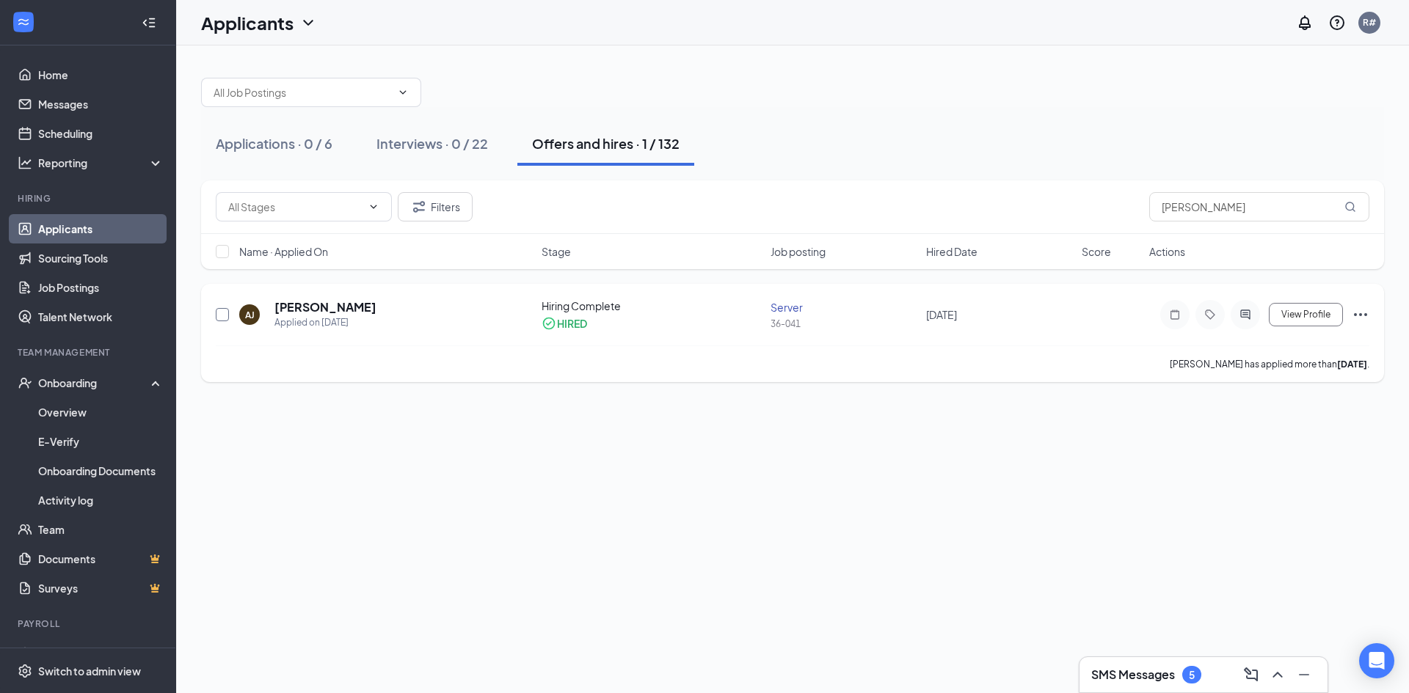
click at [225, 313] on input "checkbox" at bounding box center [222, 314] width 13 height 13
checkbox input "true"
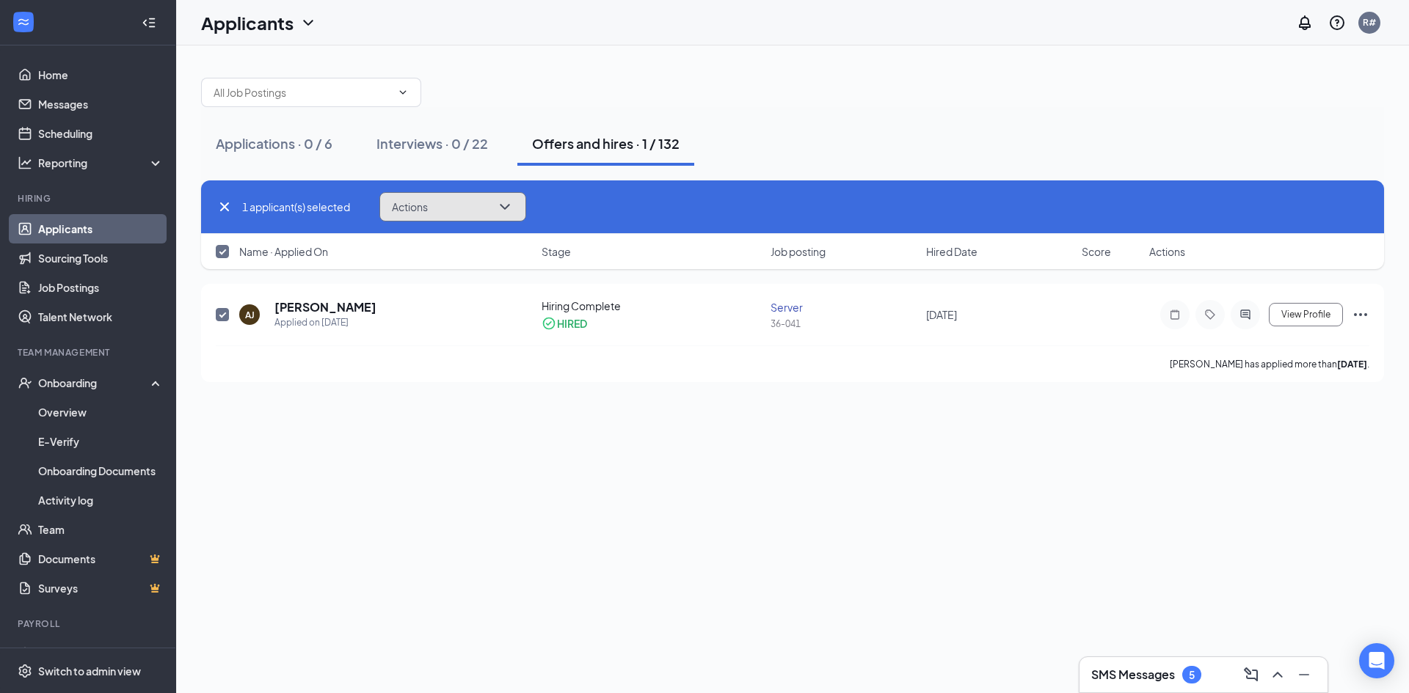
click at [503, 203] on icon "ChevronDown" at bounding box center [505, 207] width 18 height 18
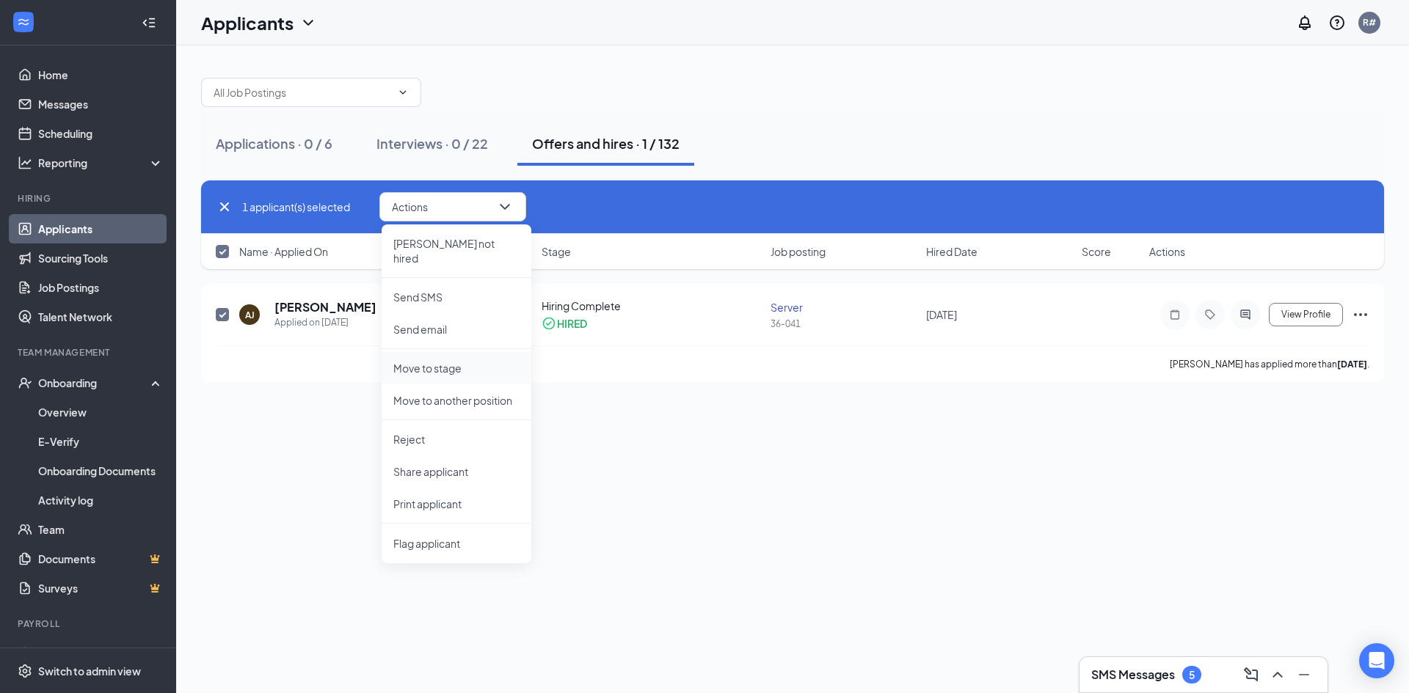
click at [427, 361] on p "Move to stage" at bounding box center [456, 368] width 126 height 15
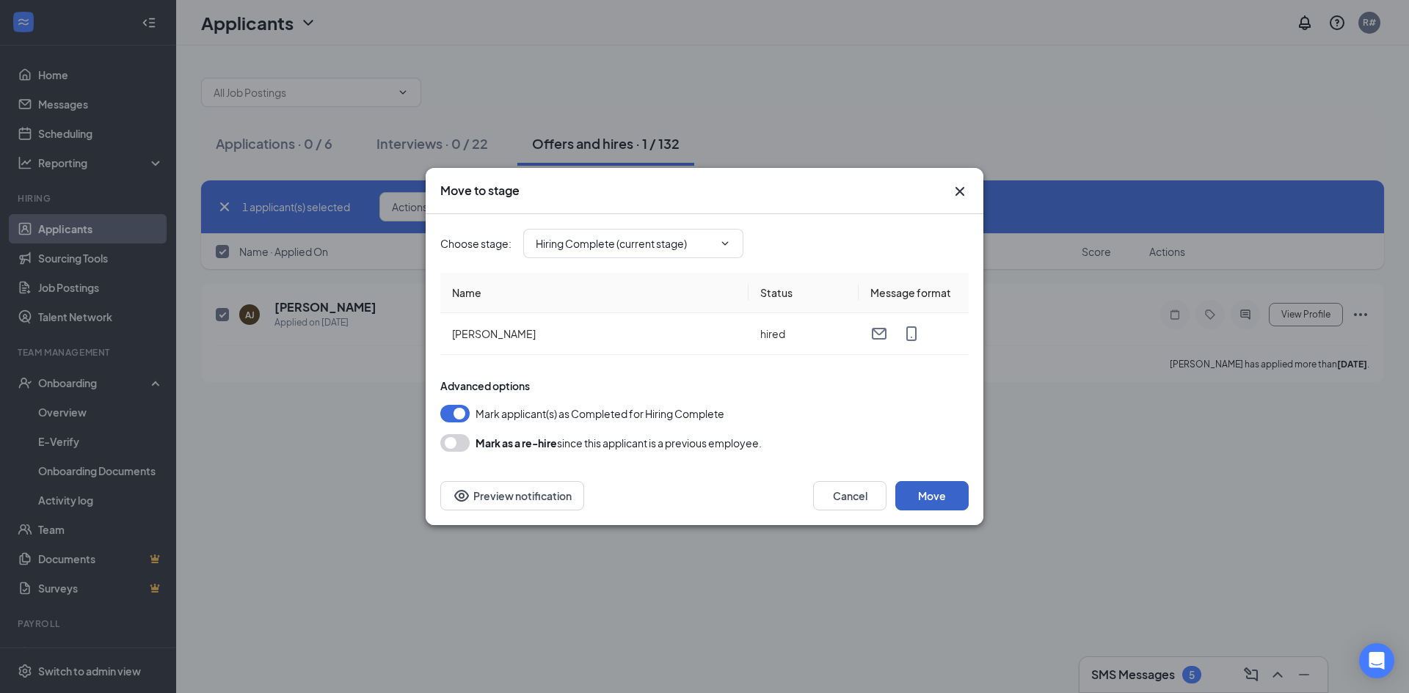
click at [930, 493] on button "Move" at bounding box center [931, 495] width 73 height 29
click at [961, 189] on icon "Cross" at bounding box center [960, 192] width 18 height 18
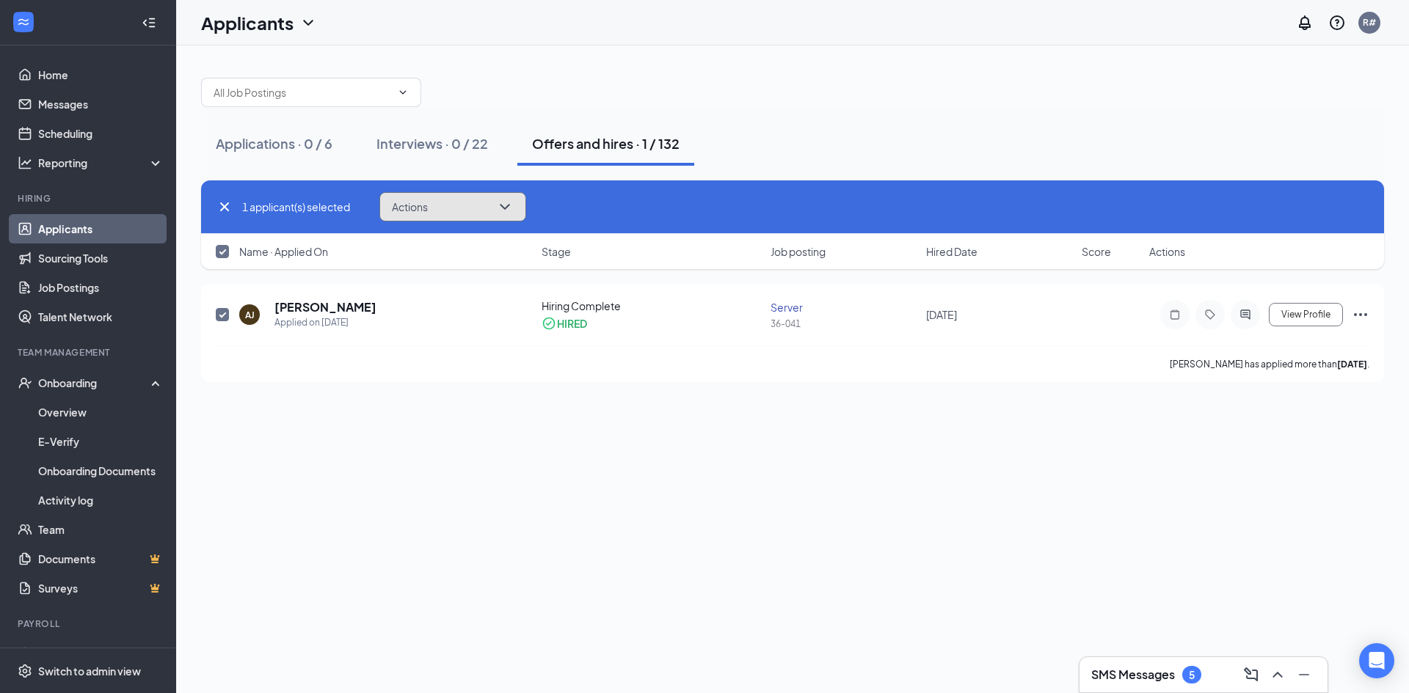
click at [511, 209] on icon "ChevronDown" at bounding box center [505, 207] width 18 height 18
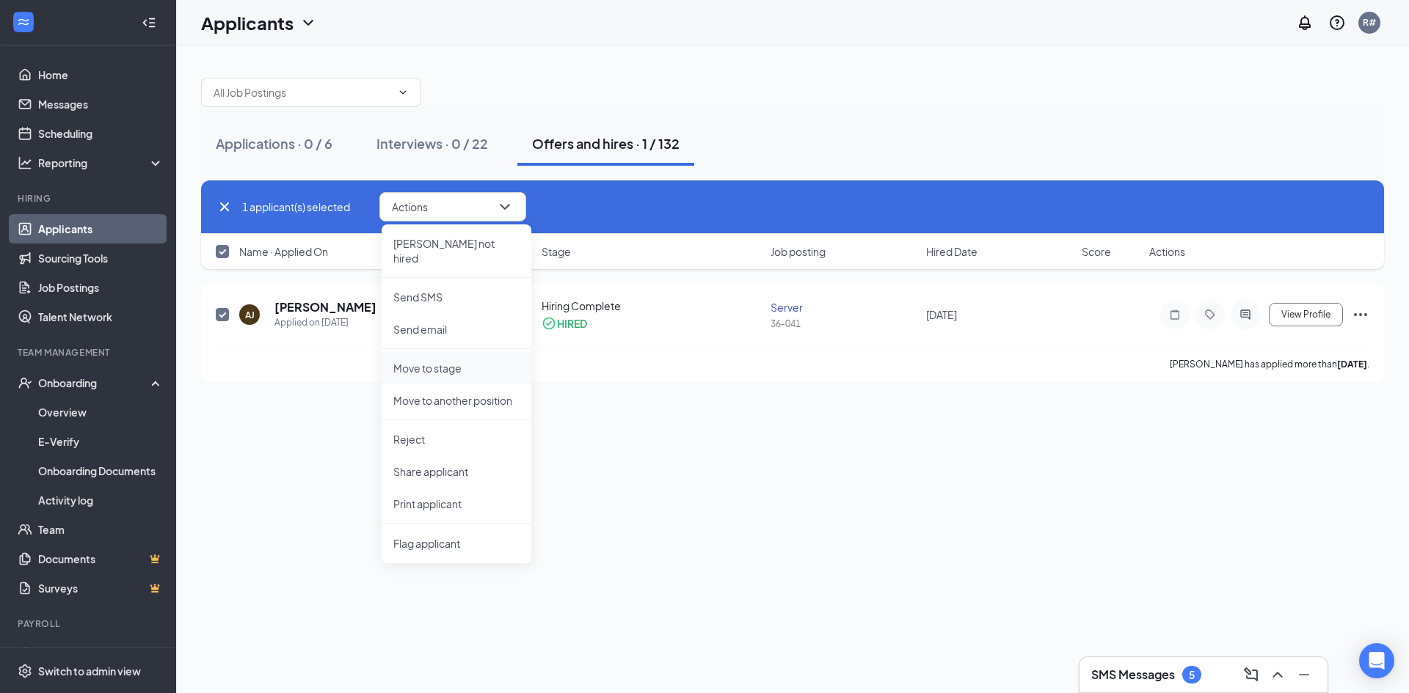
click at [434, 352] on li "Move to stage" at bounding box center [457, 368] width 150 height 32
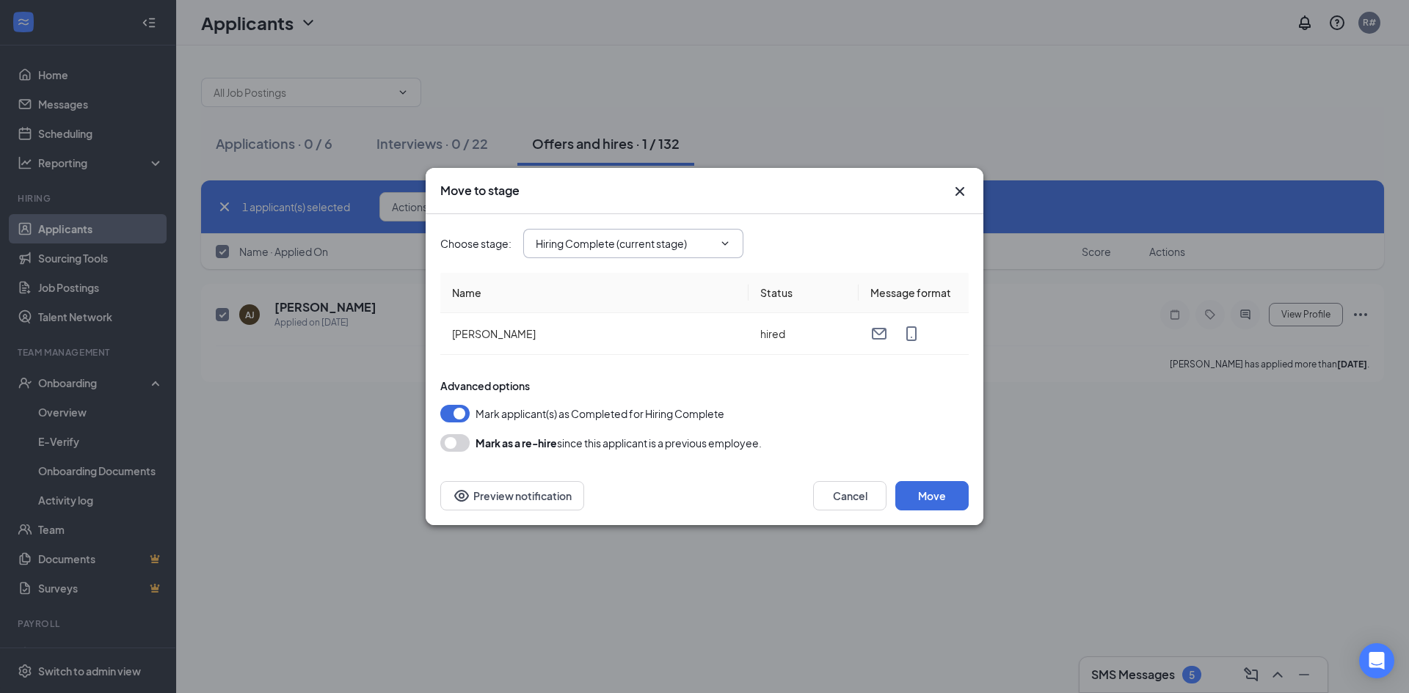
click at [631, 246] on input "Hiring Complete (current stage)" at bounding box center [625, 244] width 178 height 16
click at [608, 300] on div "Additional Information" at bounding box center [600, 305] width 107 height 16
type input "Additional Information"
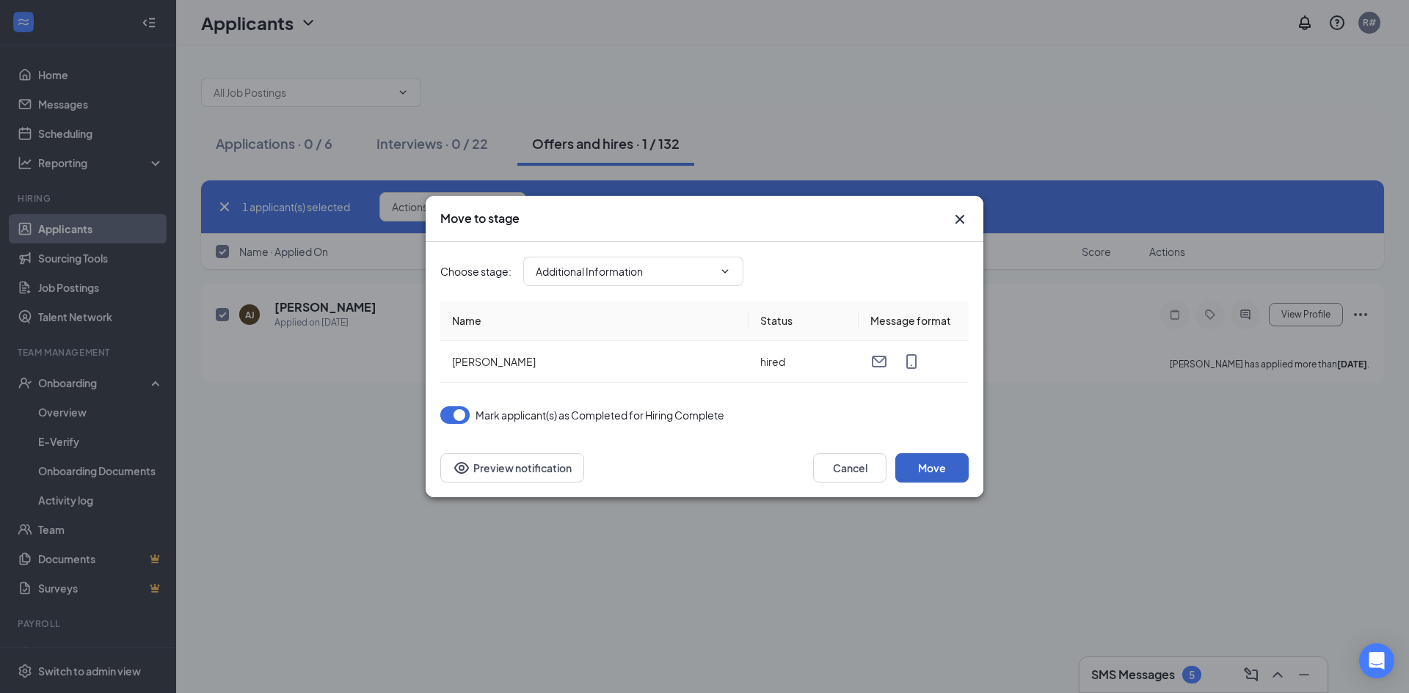
click at [932, 469] on button "Move" at bounding box center [931, 467] width 73 height 29
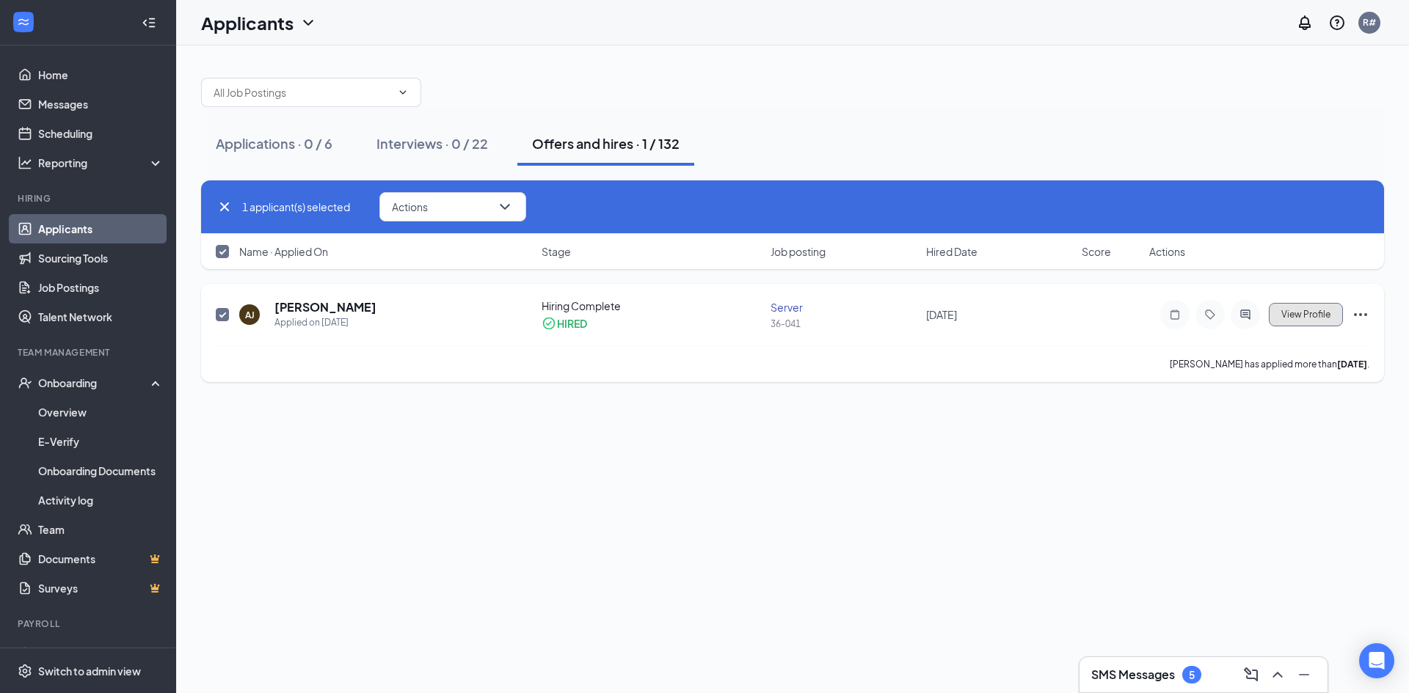
click at [1327, 321] on button "View Profile" at bounding box center [1306, 314] width 74 height 23
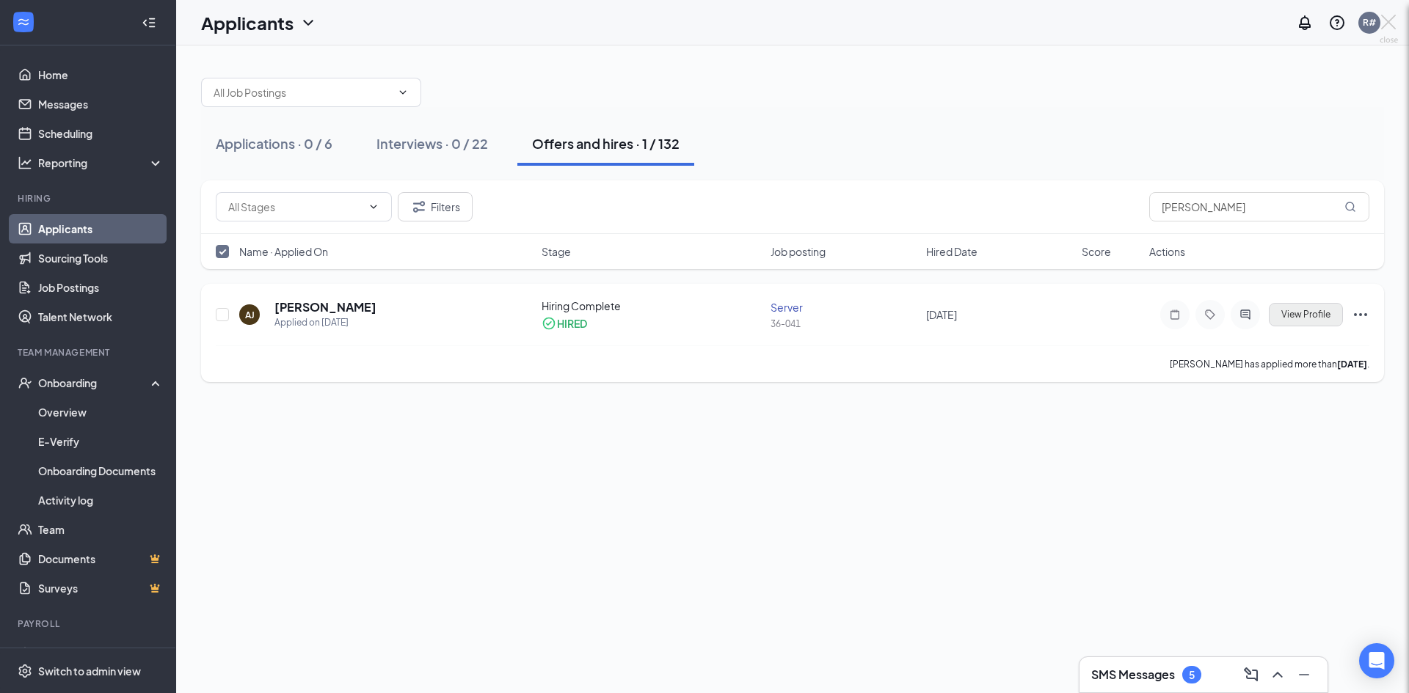
checkbox input "false"
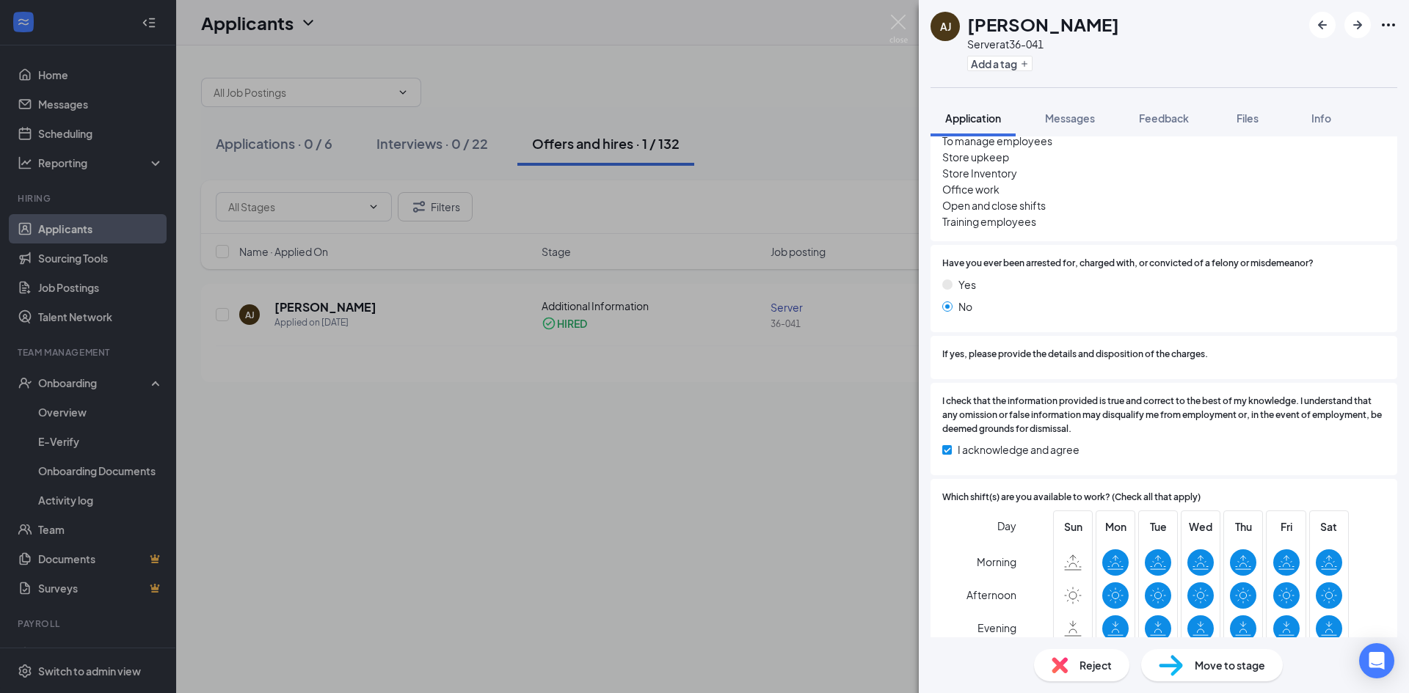
scroll to position [1266, 0]
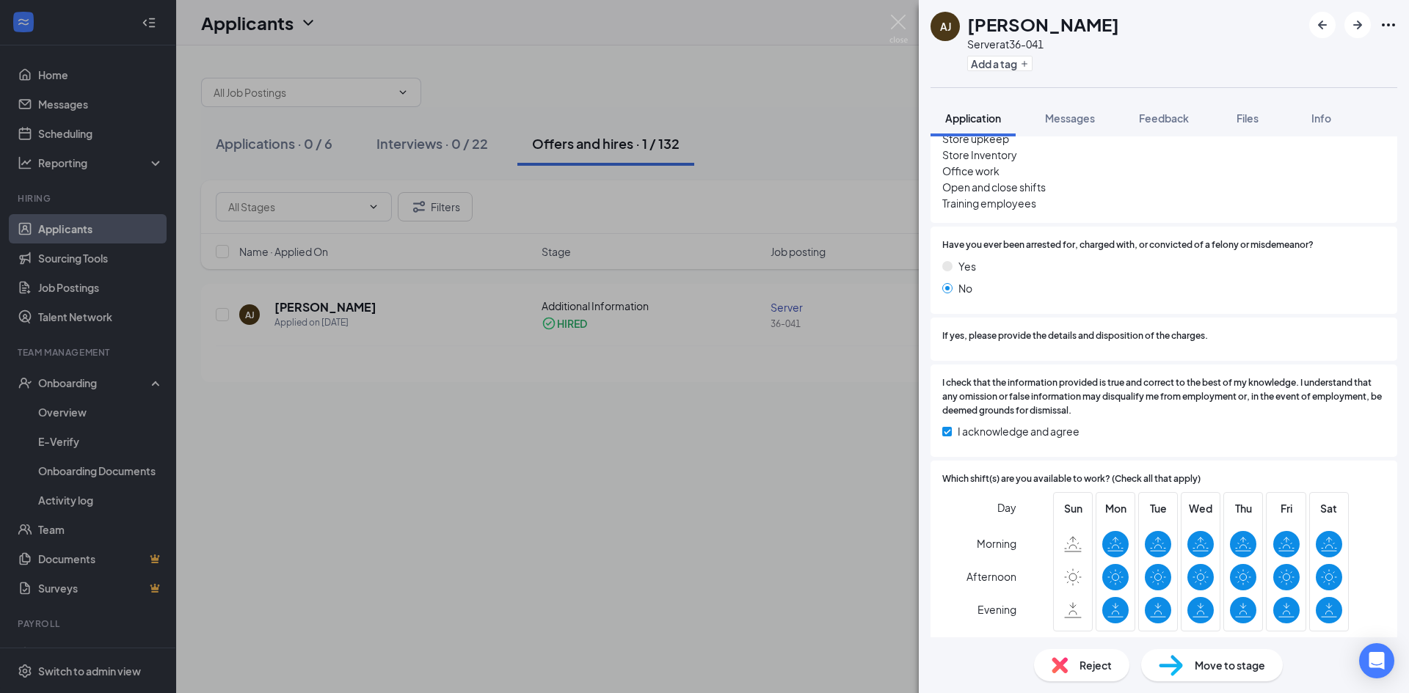
click at [1213, 667] on span "Move to stage" at bounding box center [1230, 665] width 70 height 16
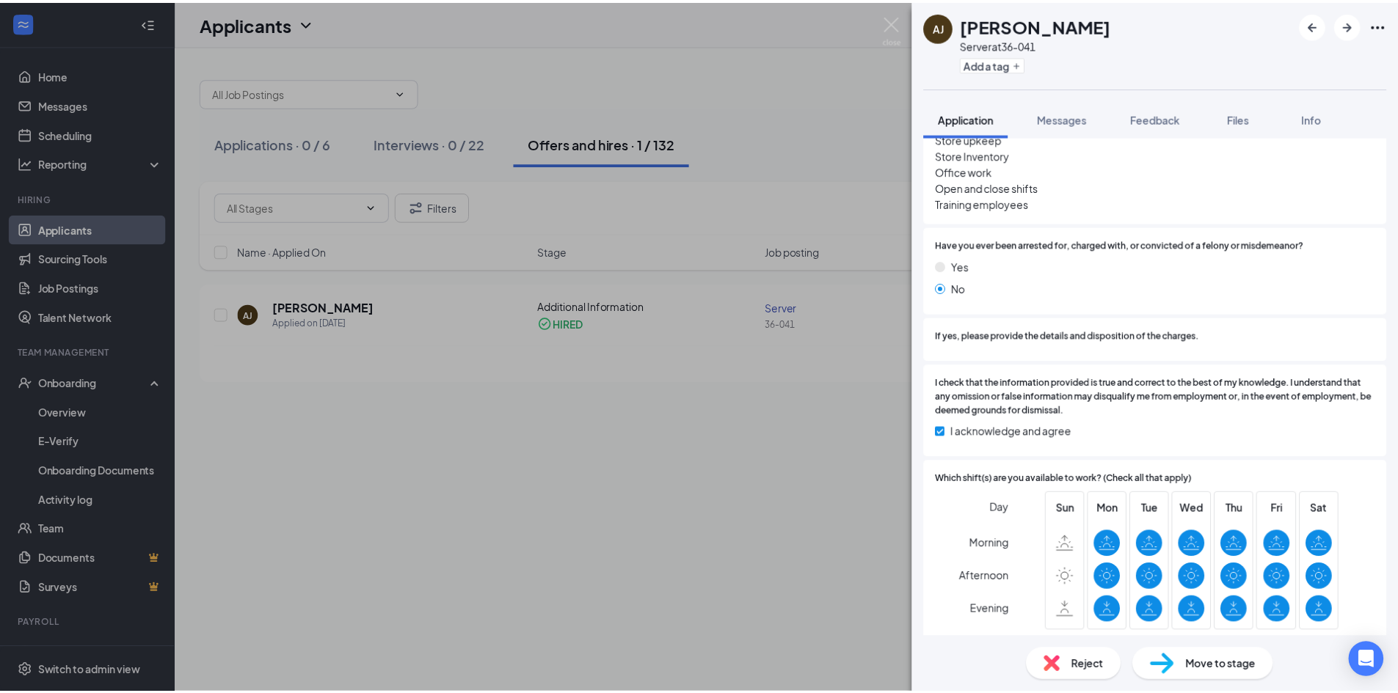
scroll to position [1261, 0]
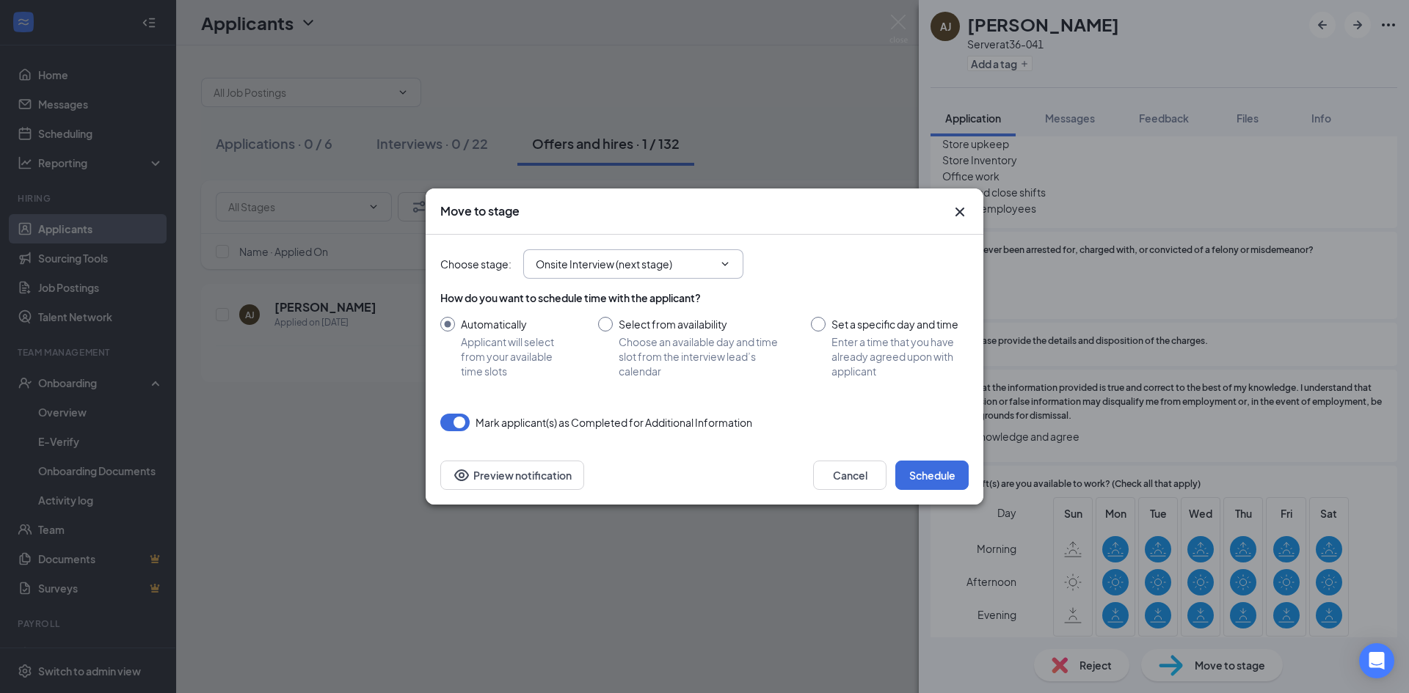
click at [711, 261] on input "Onsite Interview (next stage)" at bounding box center [625, 264] width 178 height 16
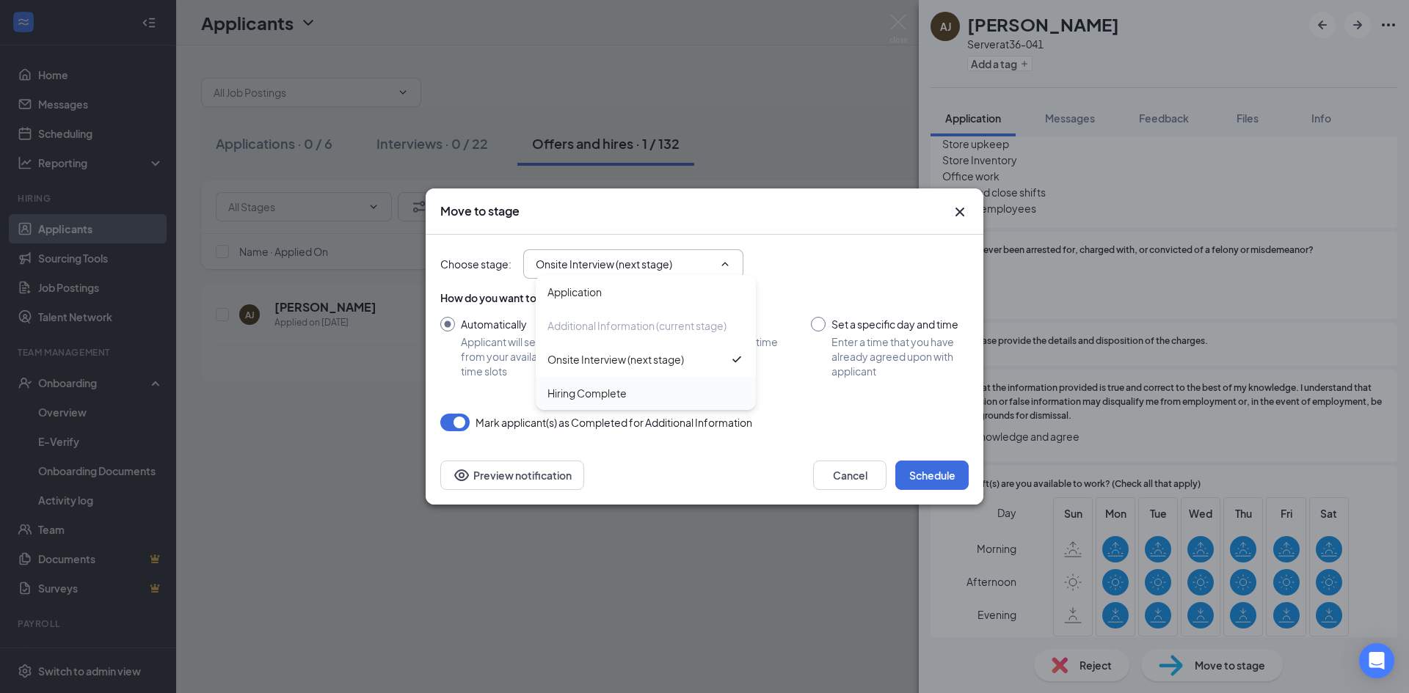
click at [671, 396] on div "Hiring Complete" at bounding box center [645, 393] width 197 height 16
type input "Hiring Complete"
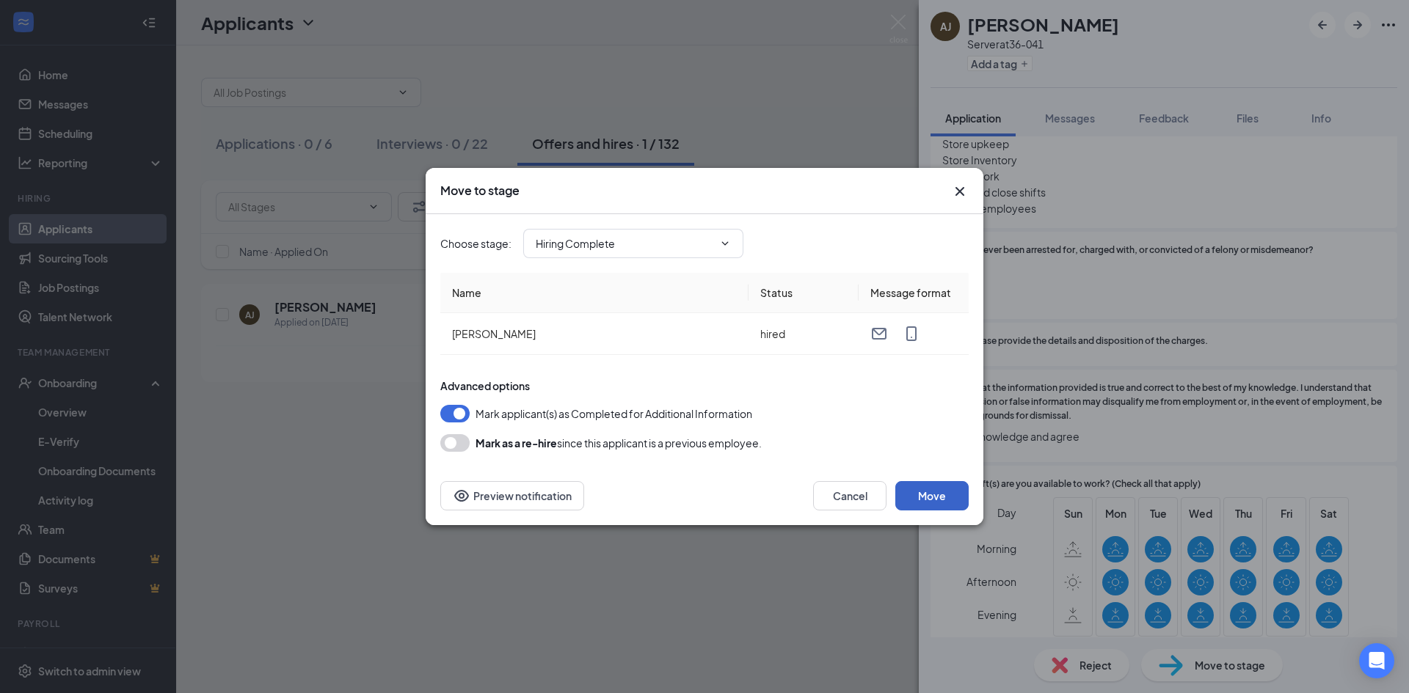
click at [912, 499] on button "Move" at bounding box center [931, 495] width 73 height 29
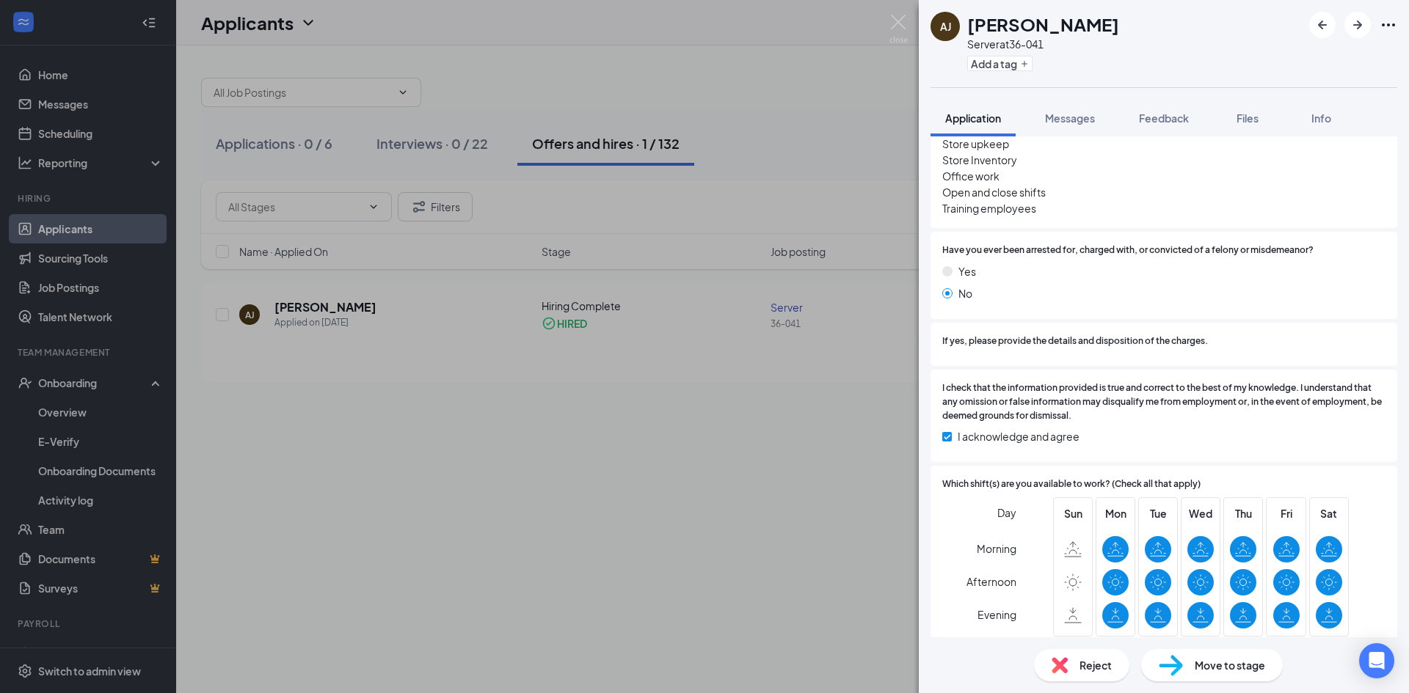
click at [1221, 672] on span "Move to stage" at bounding box center [1230, 665] width 70 height 16
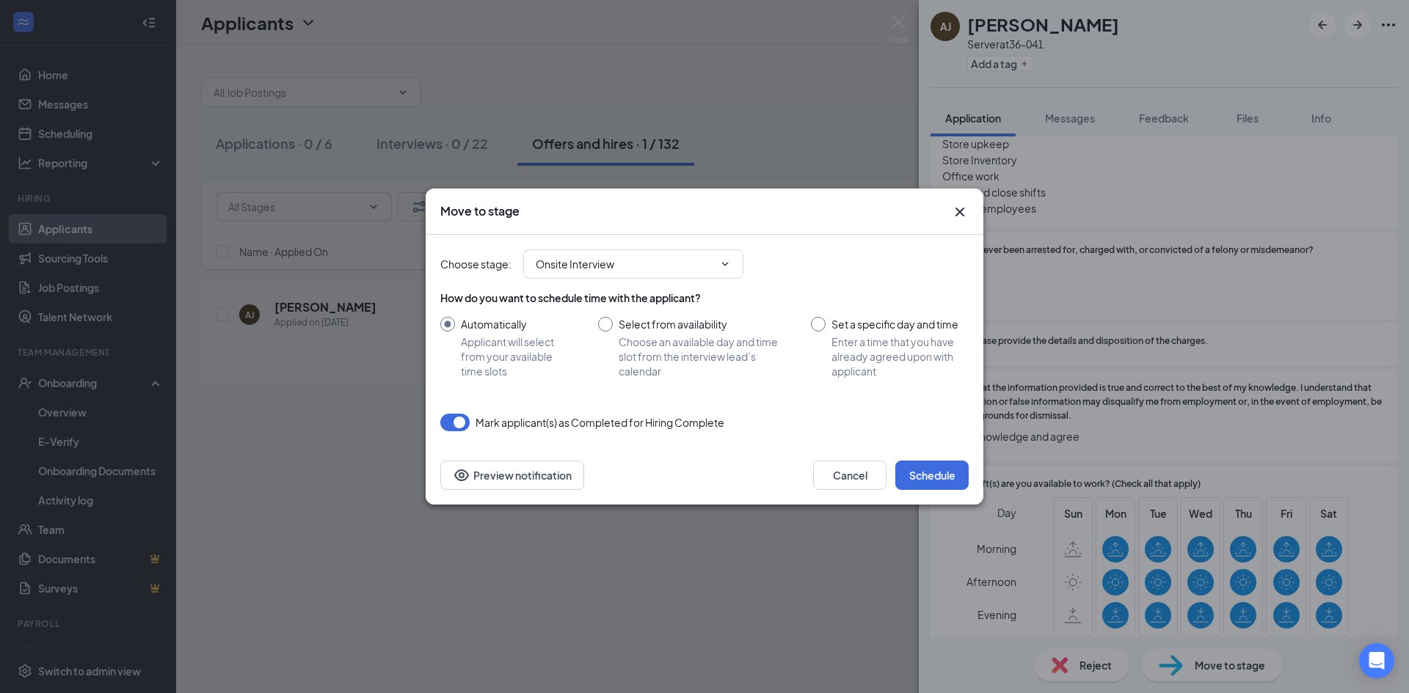
click at [961, 211] on icon "Cross" at bounding box center [959, 212] width 9 height 9
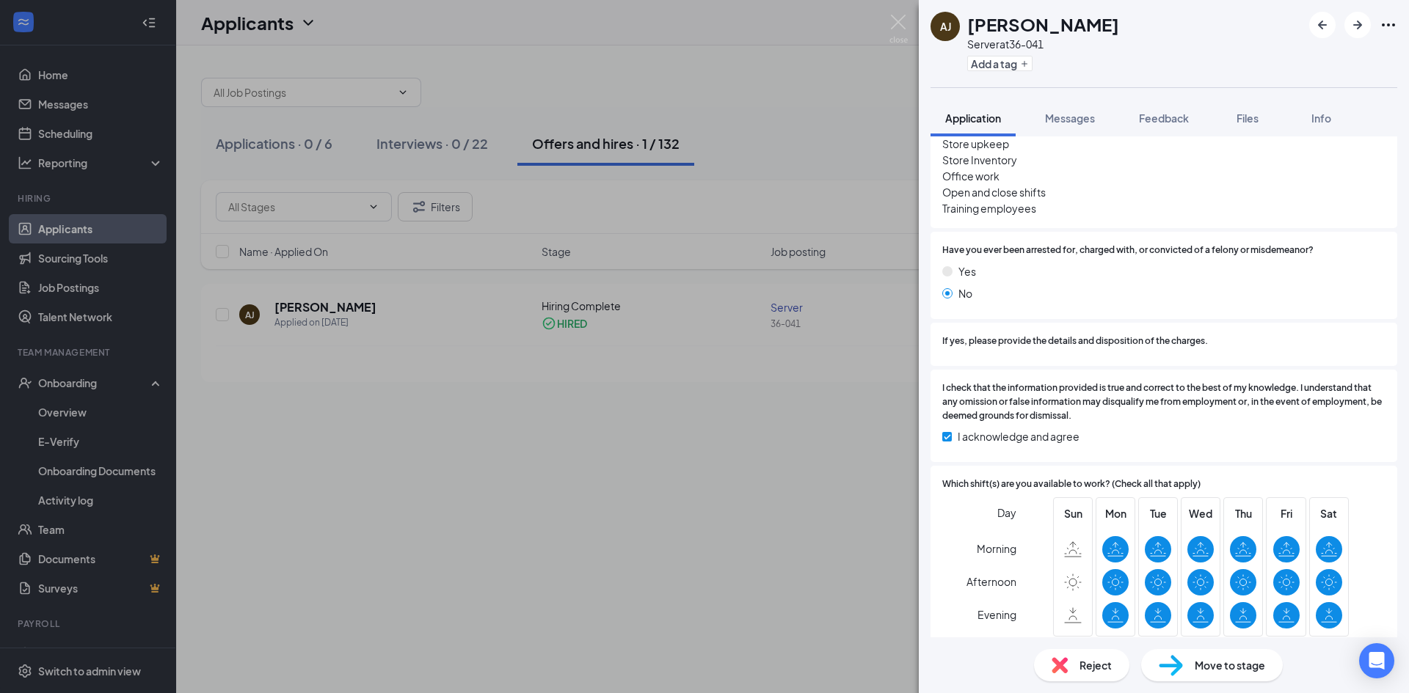
click at [82, 383] on div "AJ Angeline Jean baptiste Server at 36-041 Add a tag Application Messages Feedb…" at bounding box center [704, 346] width 1409 height 693
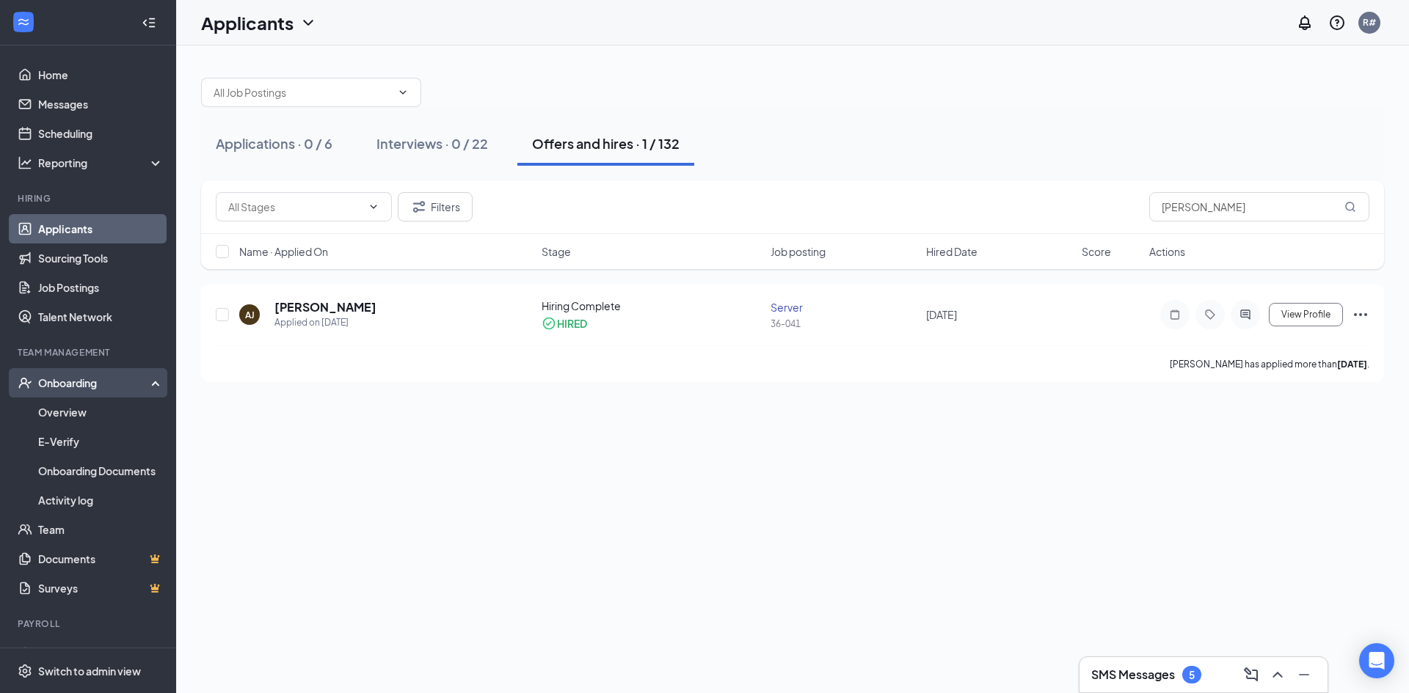
click at [110, 387] on div "Onboarding" at bounding box center [94, 383] width 113 height 15
click at [76, 412] on link "Overview" at bounding box center [100, 412] width 125 height 29
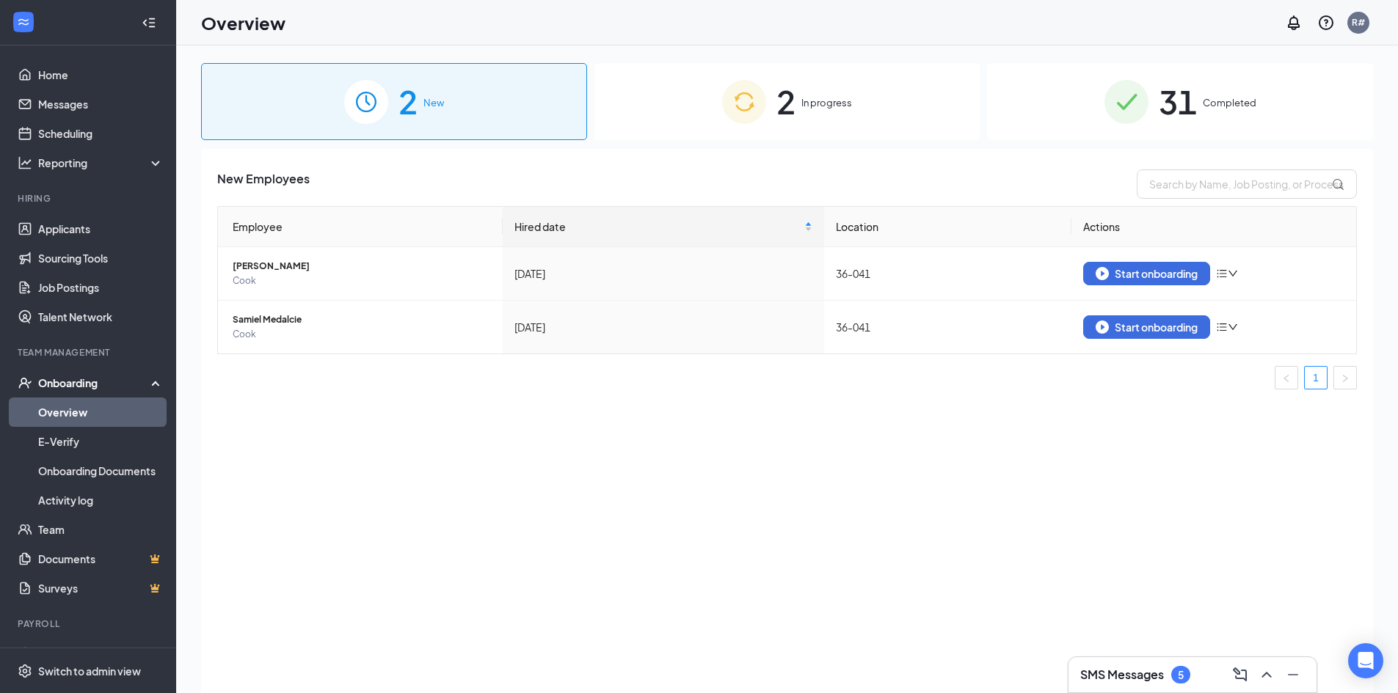
click at [1196, 100] on span "31" at bounding box center [1178, 101] width 38 height 51
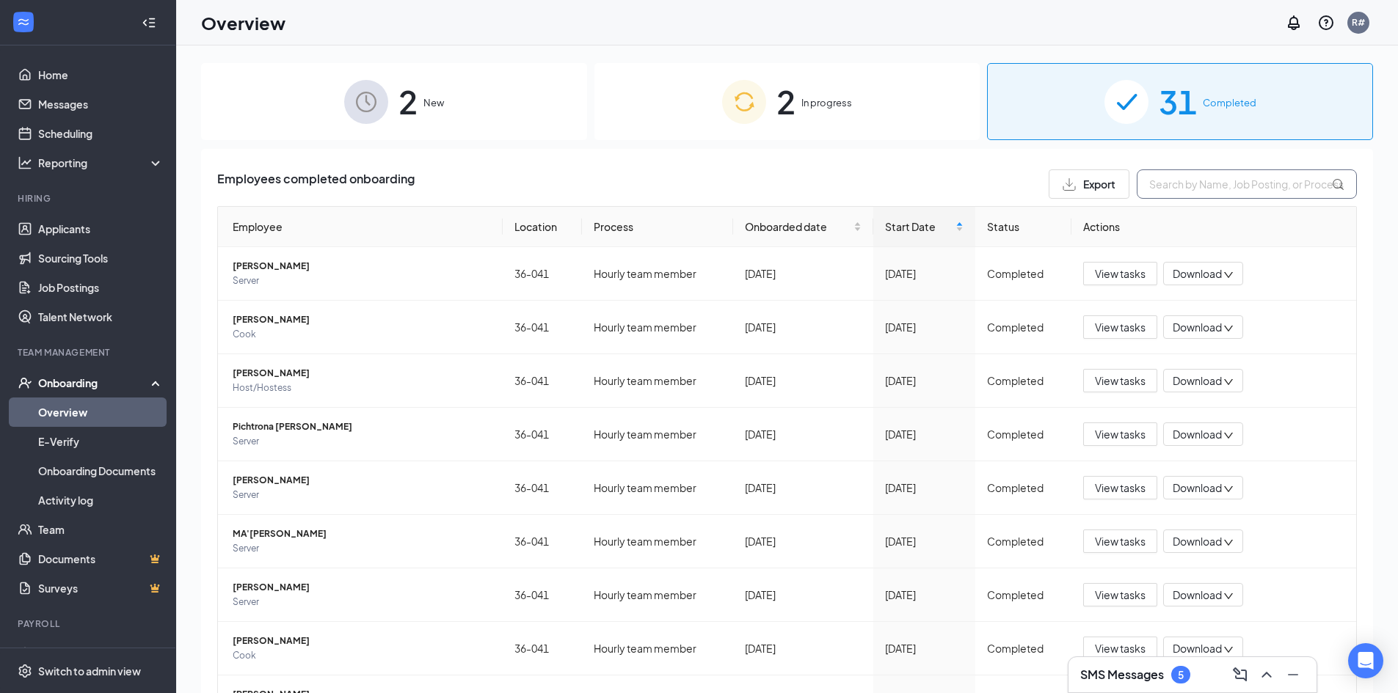
click at [1223, 186] on input "text" at bounding box center [1247, 184] width 220 height 29
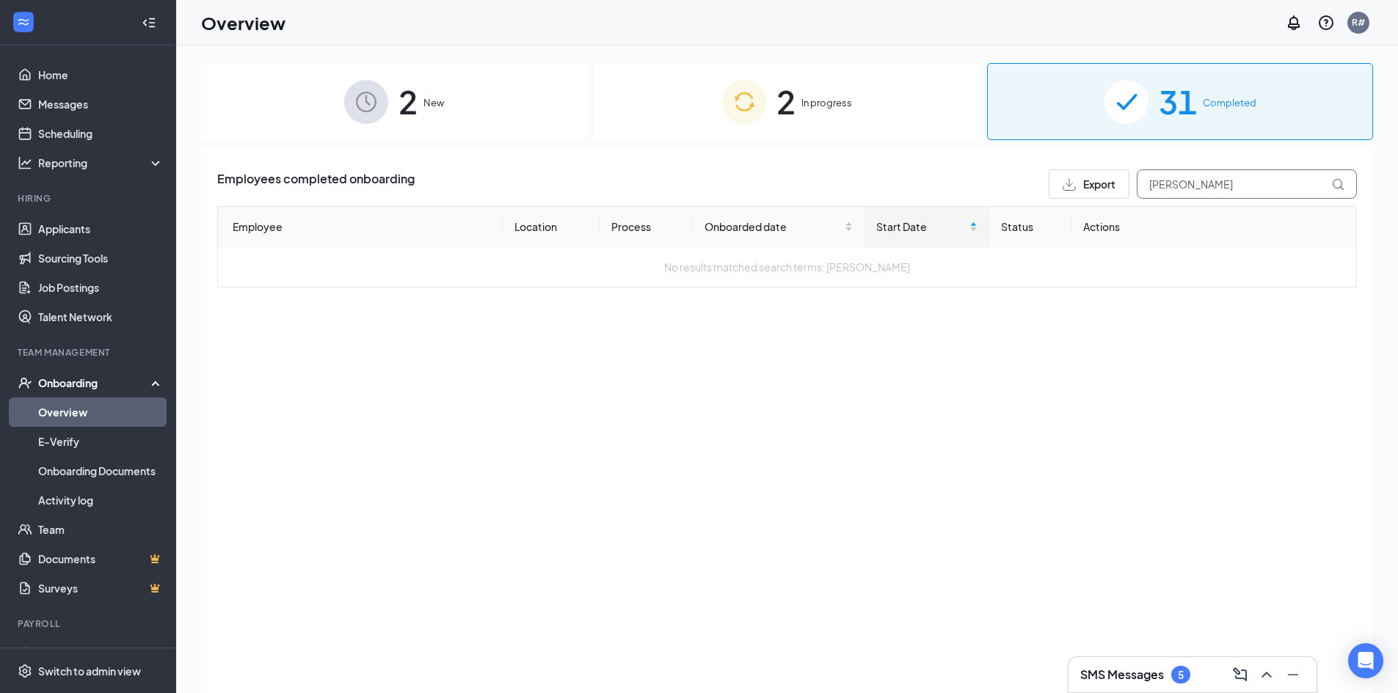
type input "angeline"
